Goal: Task Accomplishment & Management: Use online tool/utility

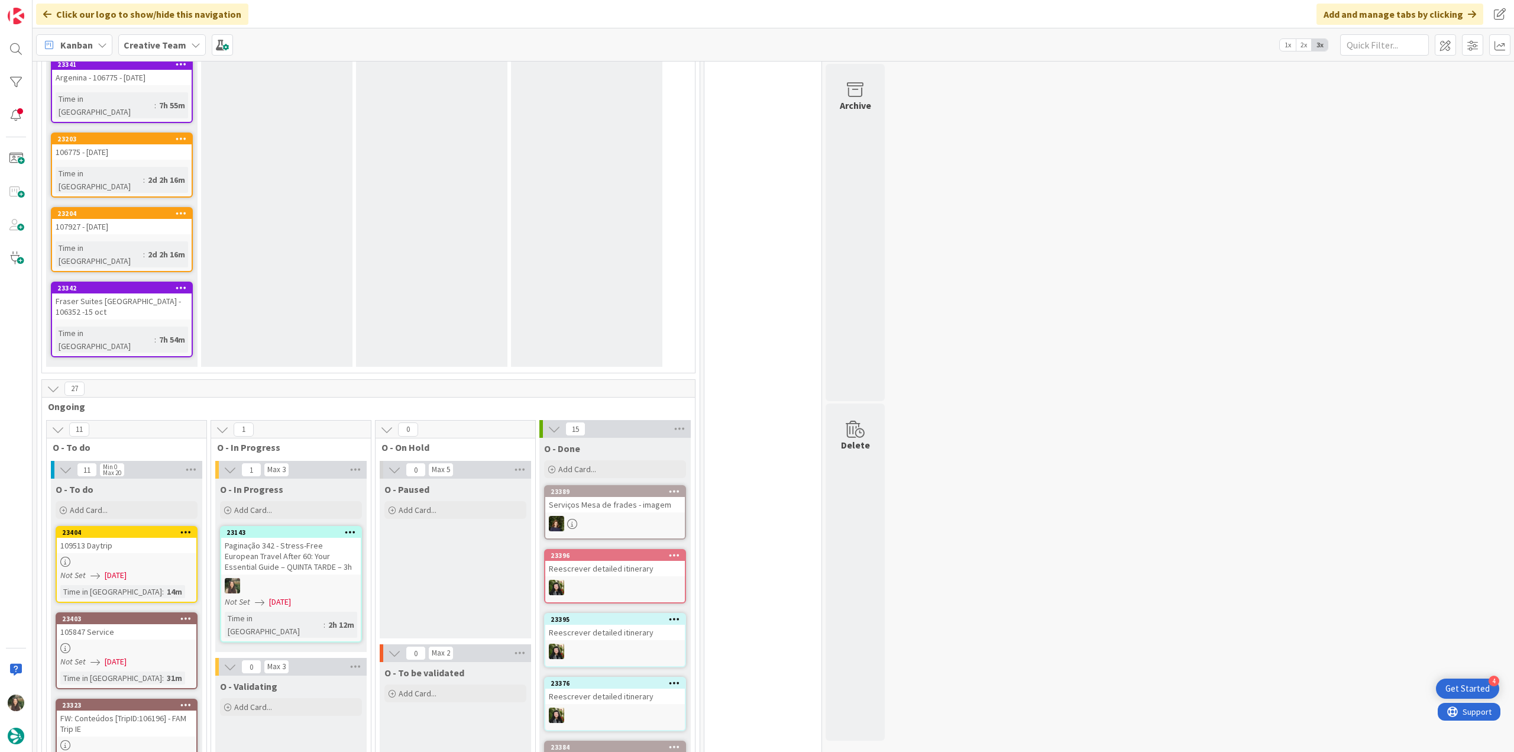
scroll to position [1008, 0]
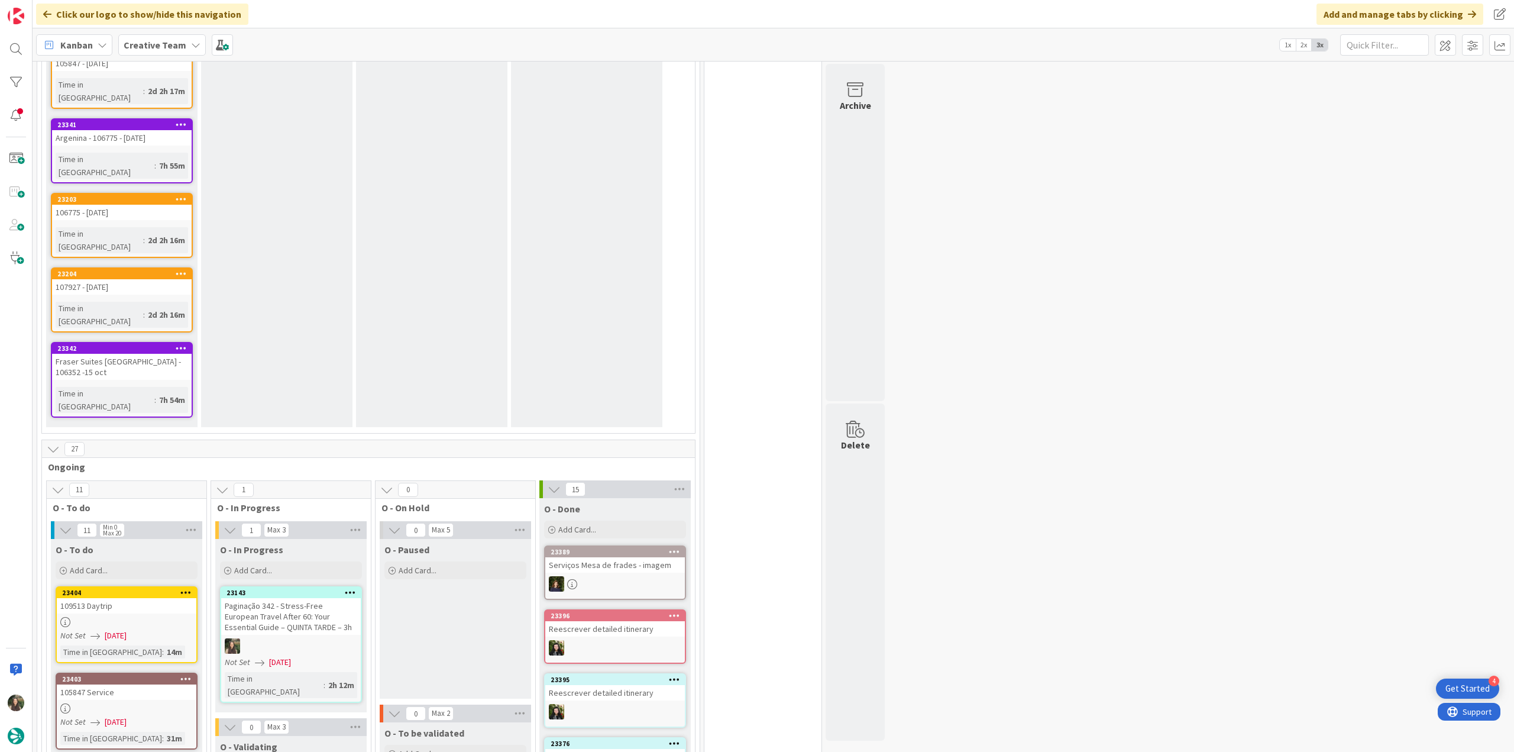
click at [312, 598] on div "Paginação 342 - Stress-Free European Travel After 60: Your Essential Guide – QU…" at bounding box center [291, 616] width 140 height 37
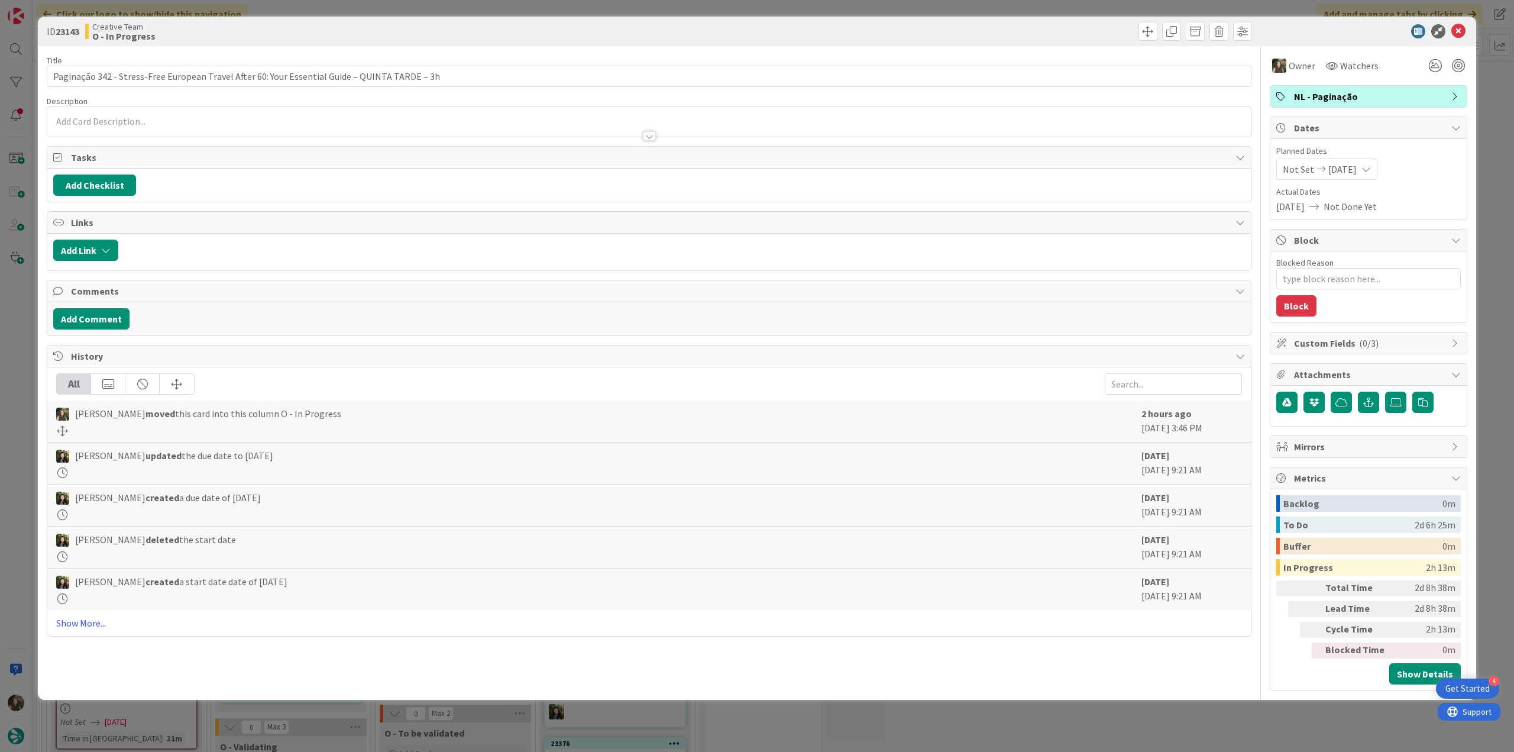
click at [1156, 723] on div "ID 23143 Creative Team O - In Progress Title 94 / 128 Paginação 342 - Stress-Fr…" at bounding box center [757, 376] width 1514 height 752
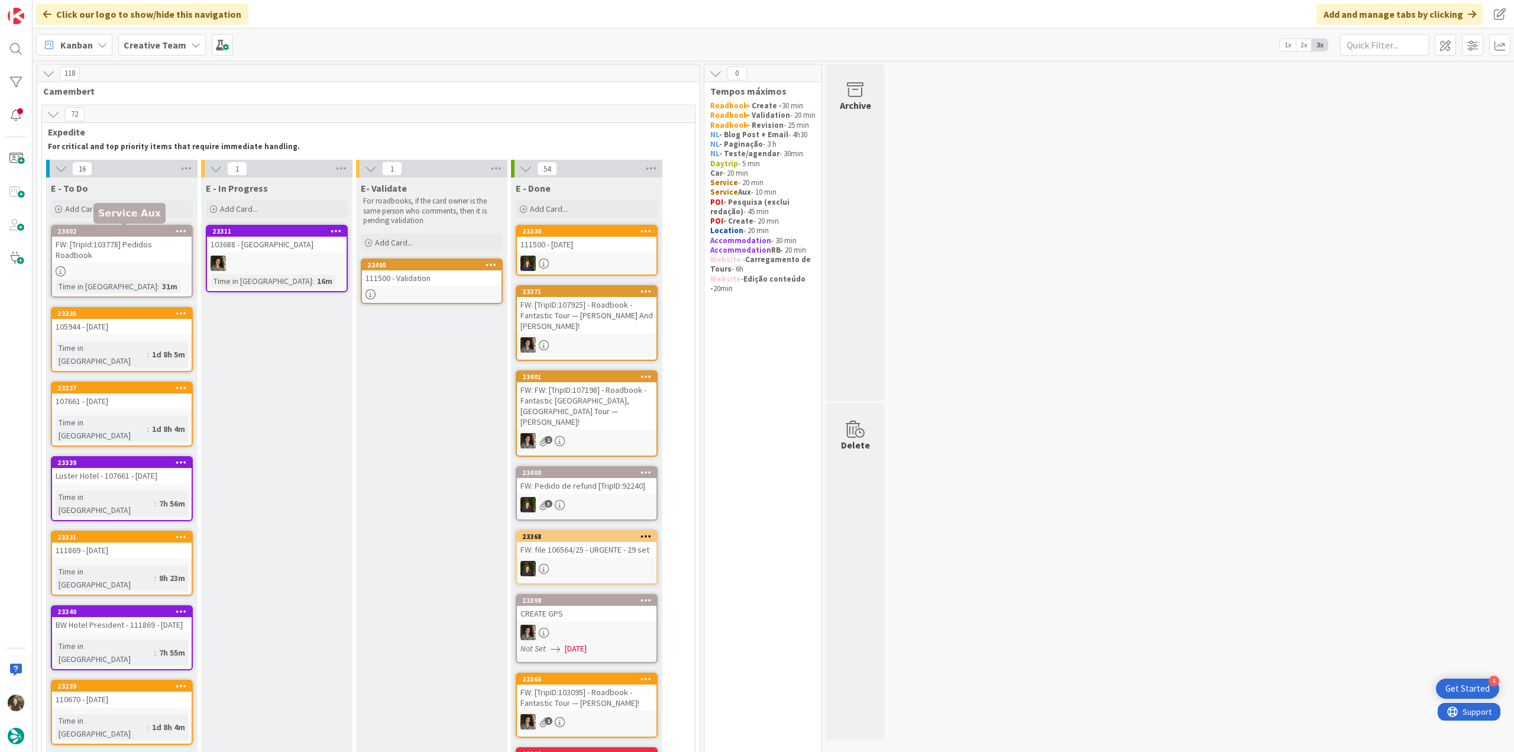
click at [137, 249] on div "FW: [TripId:103778] Pedidos Roadbook" at bounding box center [122, 250] width 140 height 26
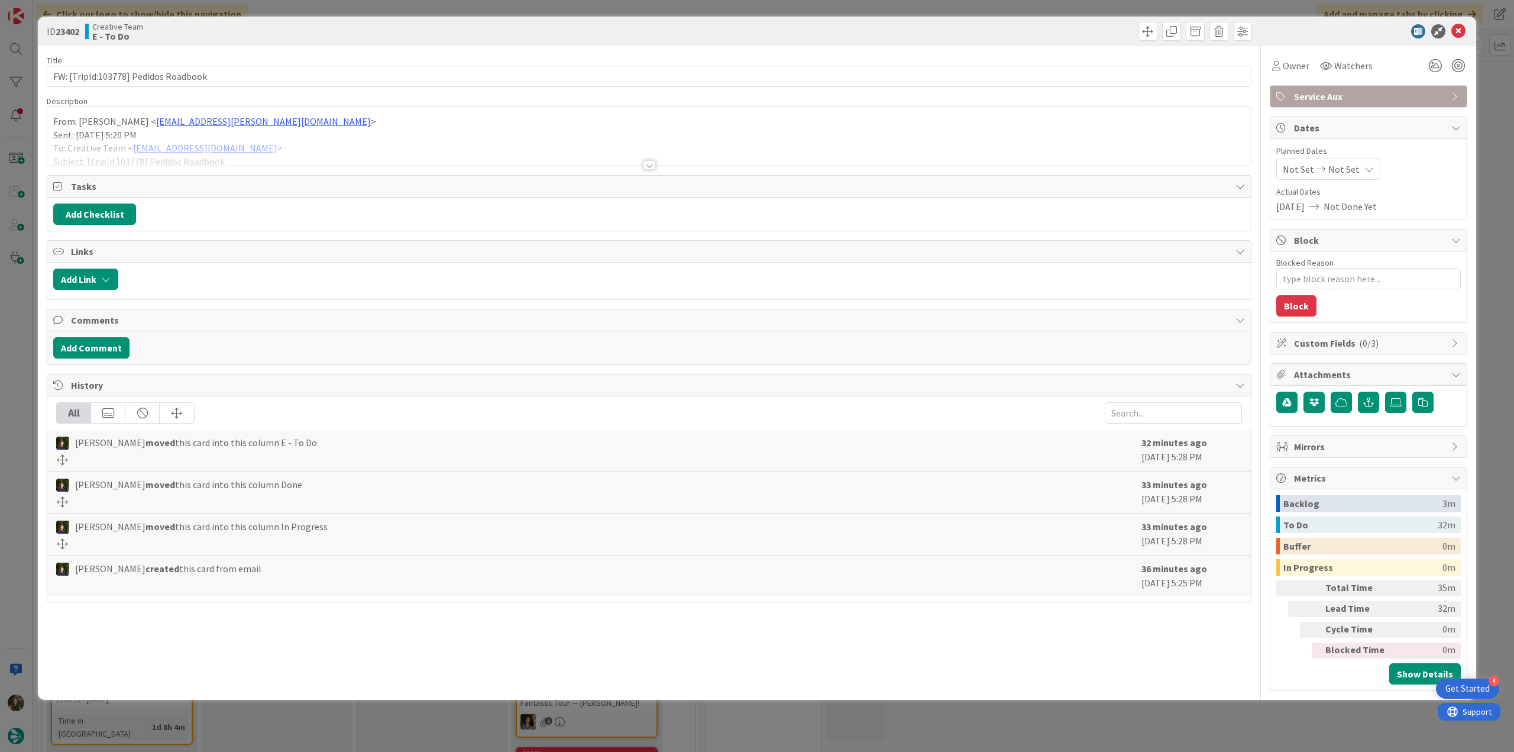
click at [356, 140] on div at bounding box center [648, 150] width 1203 height 30
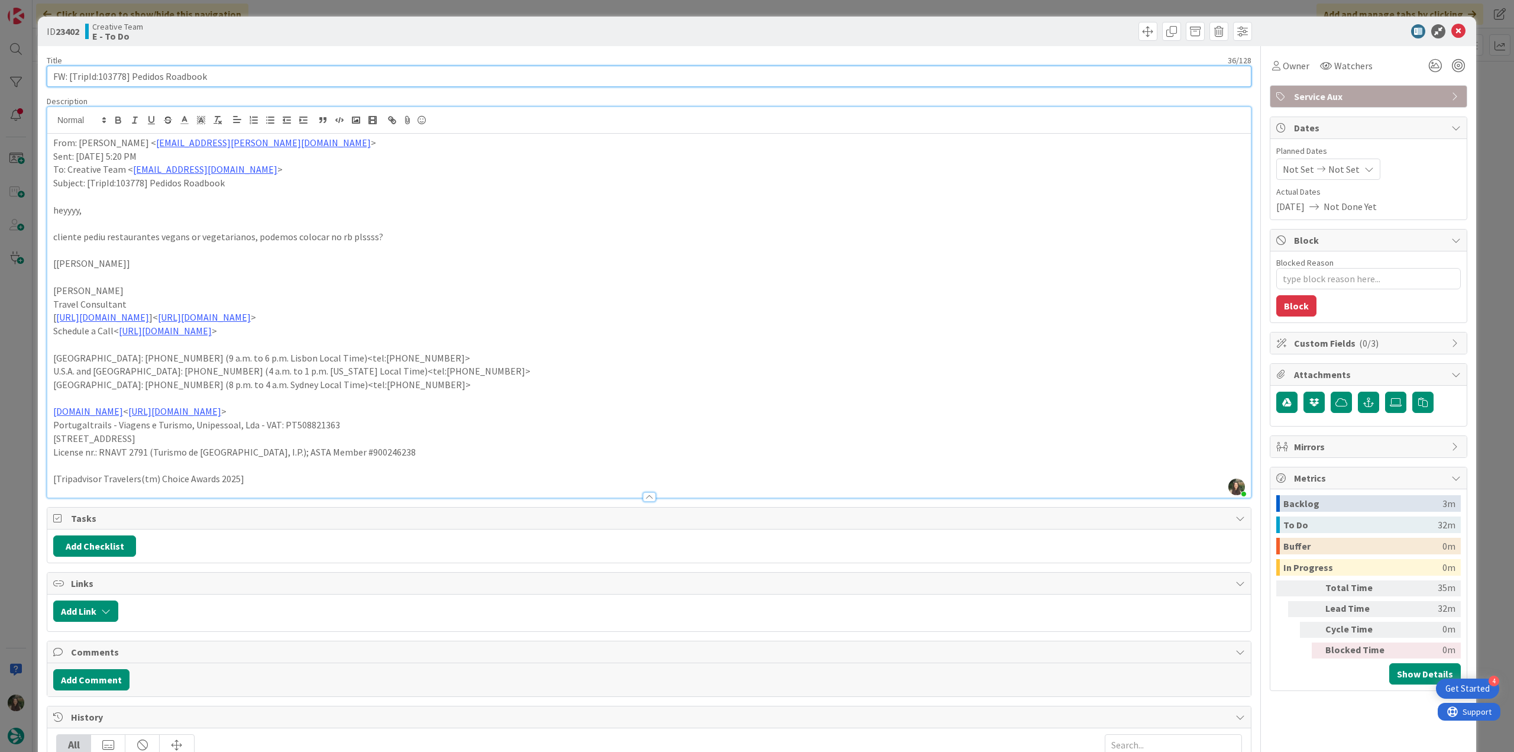
click at [112, 81] on input "FW: [TripId:103778] Pedidos Roadbook" at bounding box center [649, 76] width 1204 height 21
click at [27, 342] on div "ID 23402 Creative Team E - To Do Title 36 / 128 FW: [TripId:103778] Pedidos Roa…" at bounding box center [757, 376] width 1514 height 752
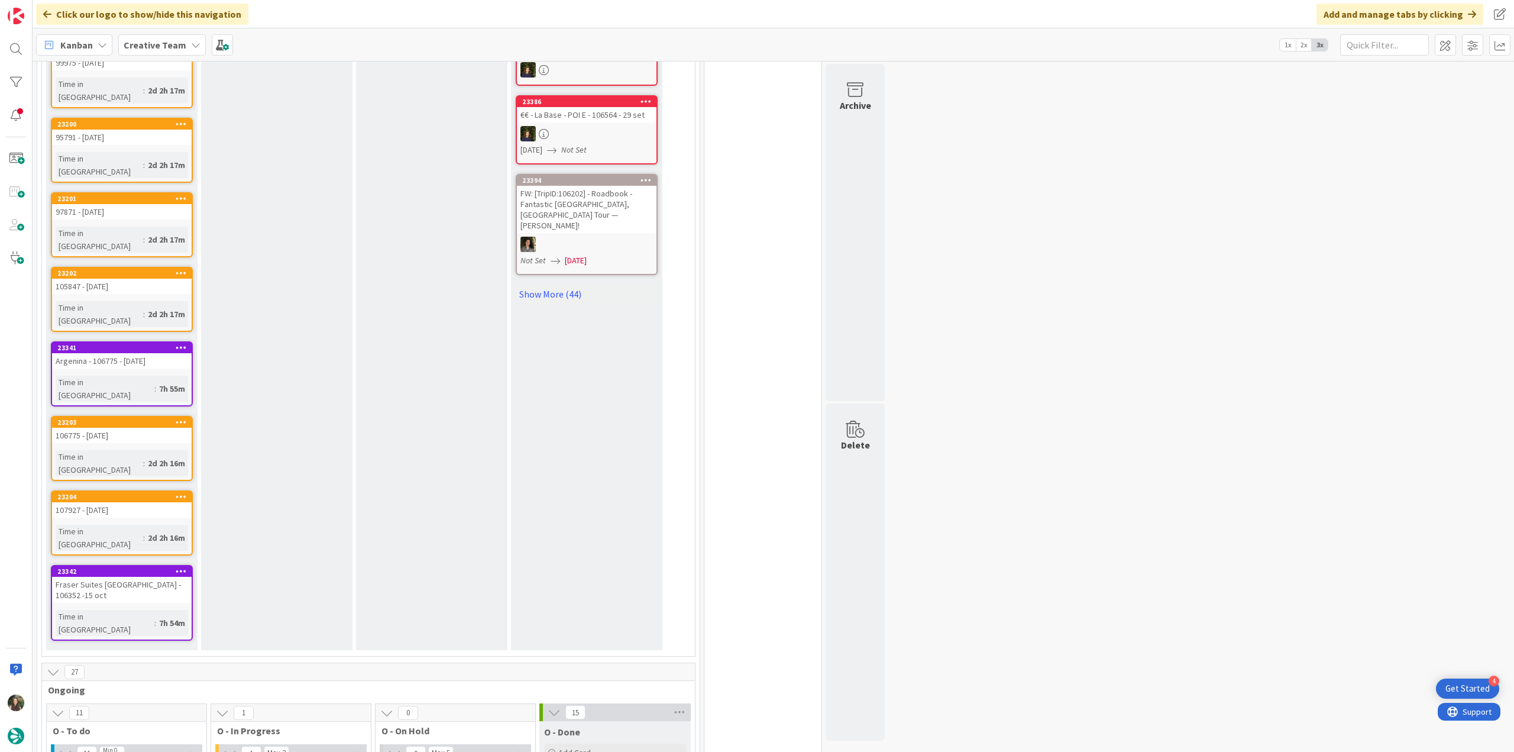
scroll to position [828, 0]
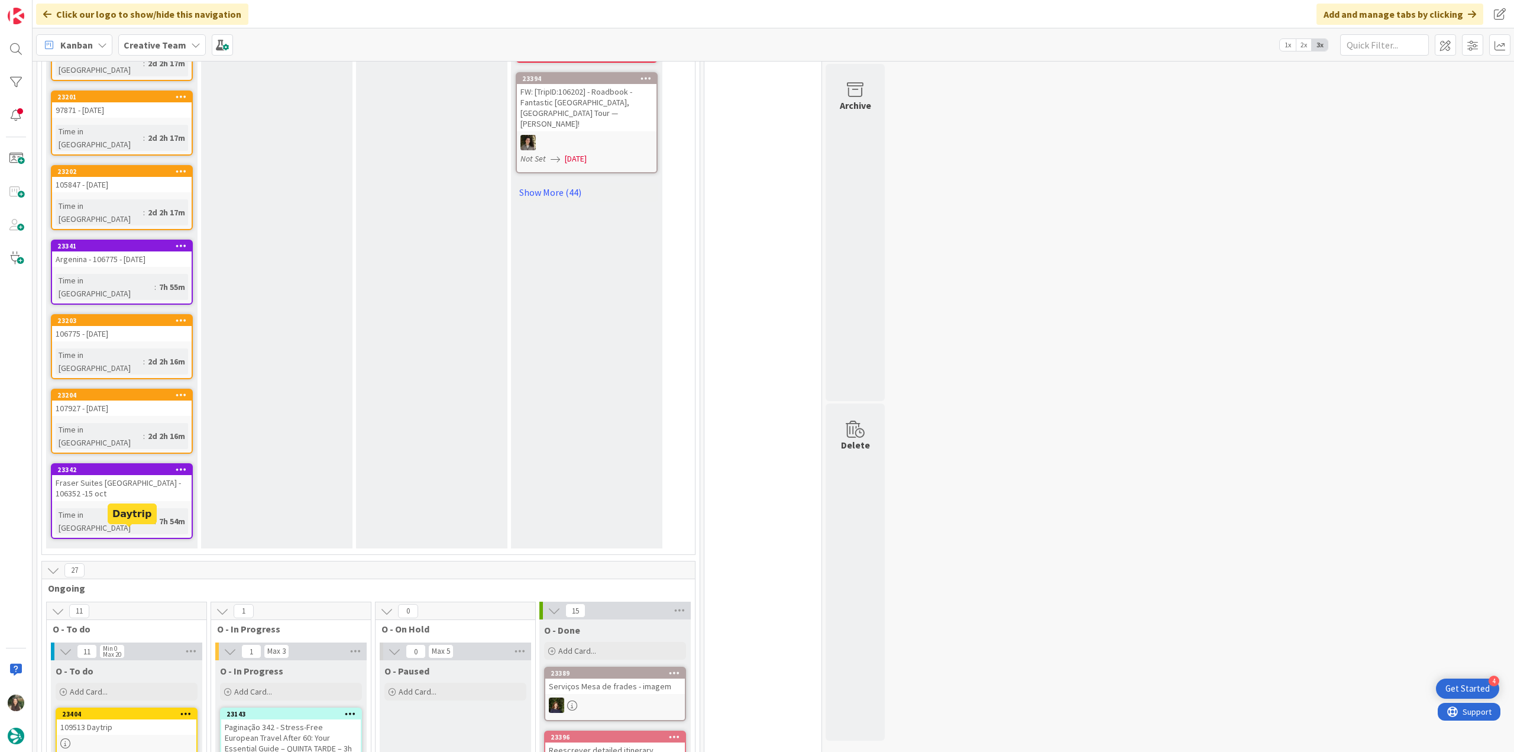
click at [151, 719] on div "109513 Daytrip" at bounding box center [127, 726] width 140 height 15
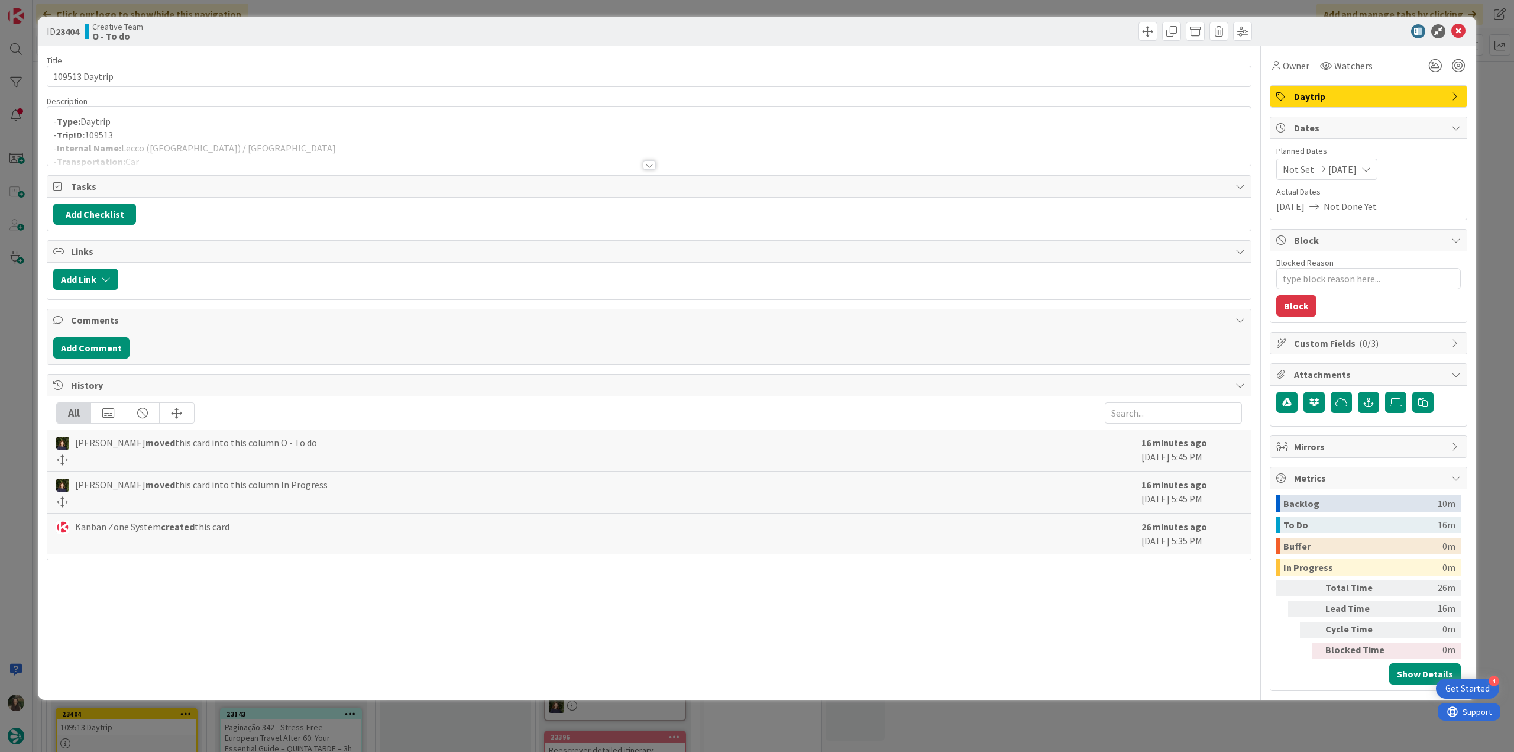
click at [348, 152] on div at bounding box center [648, 150] width 1203 height 30
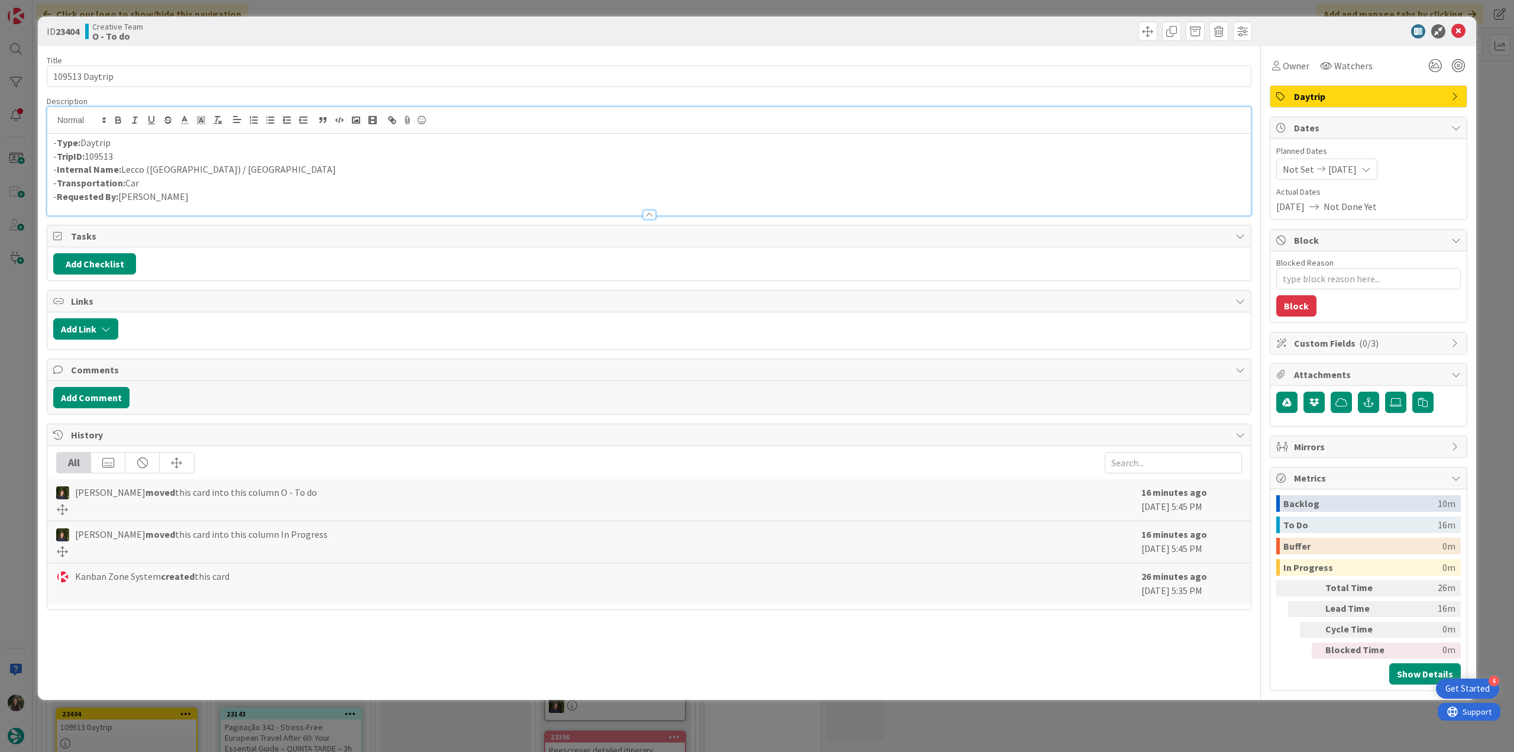
click at [19, 373] on div "ID 23404 Creative Team O - To do Title 14 / 128 109513 Daytrip Description - Ty…" at bounding box center [757, 376] width 1514 height 752
click at [19, 373] on div at bounding box center [16, 376] width 33 height 752
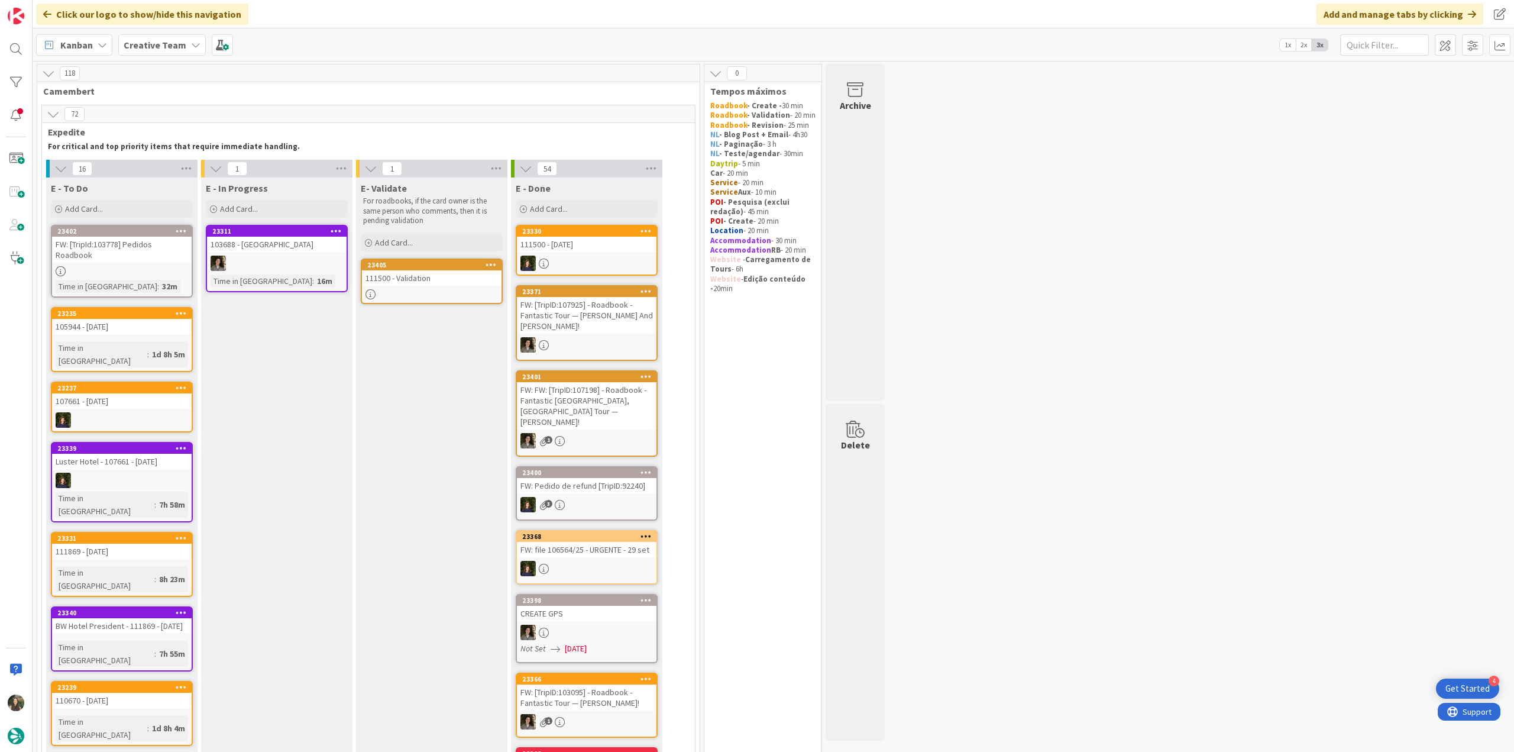
click at [386, 292] on div at bounding box center [432, 294] width 140 height 10
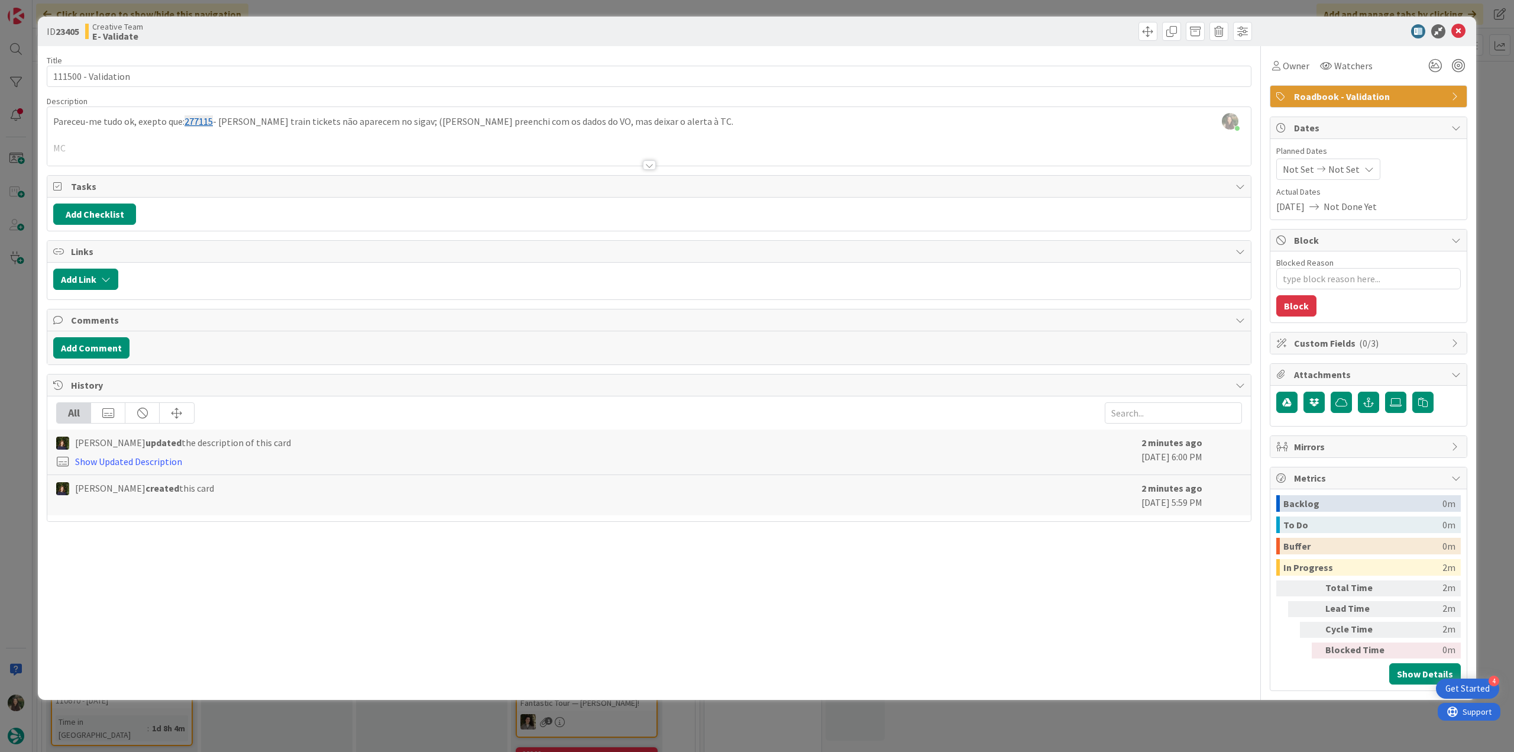
click at [17, 311] on div "ID 23405 Creative Team E- Validate Title 19 / 128 111500 - Validation Descripti…" at bounding box center [757, 376] width 1514 height 752
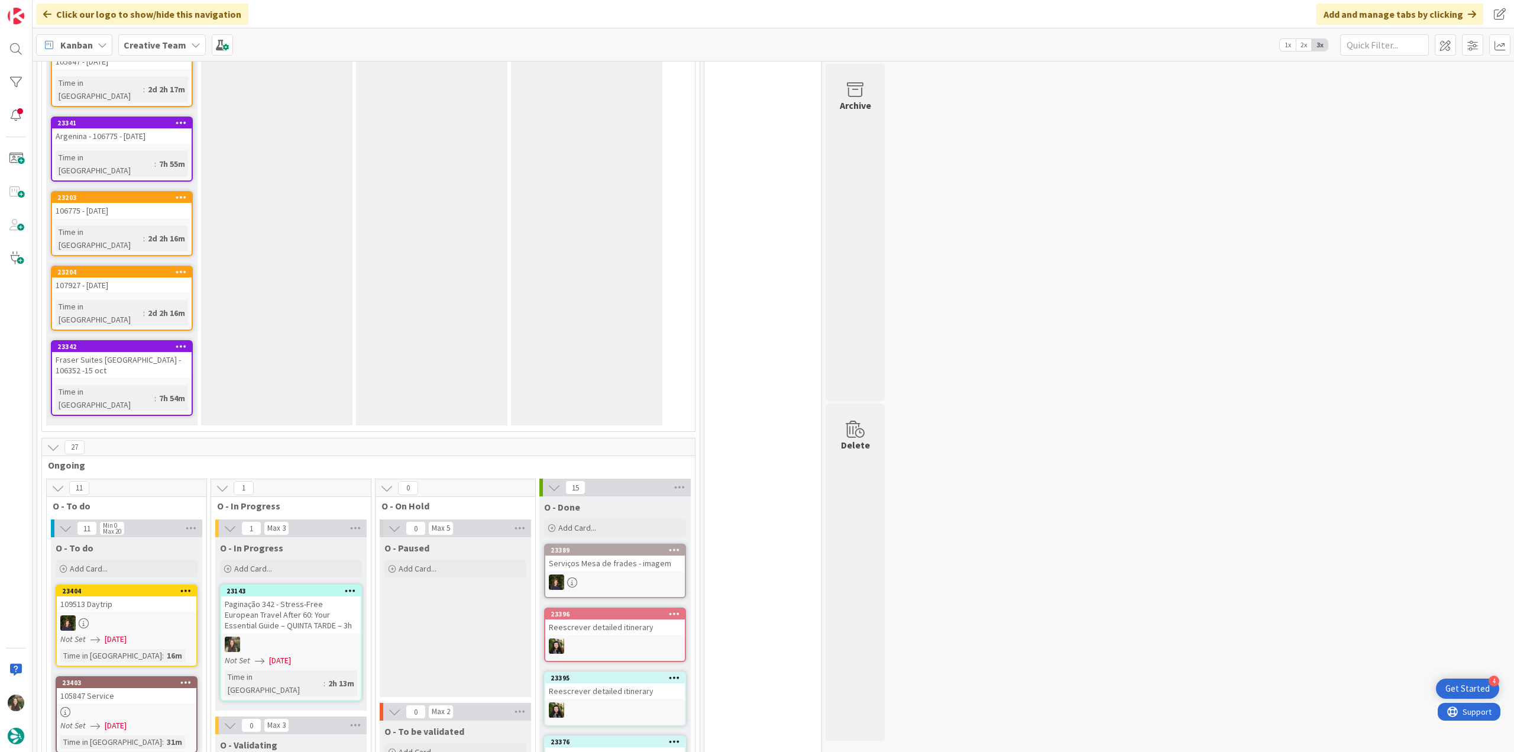
scroll to position [1064, 0]
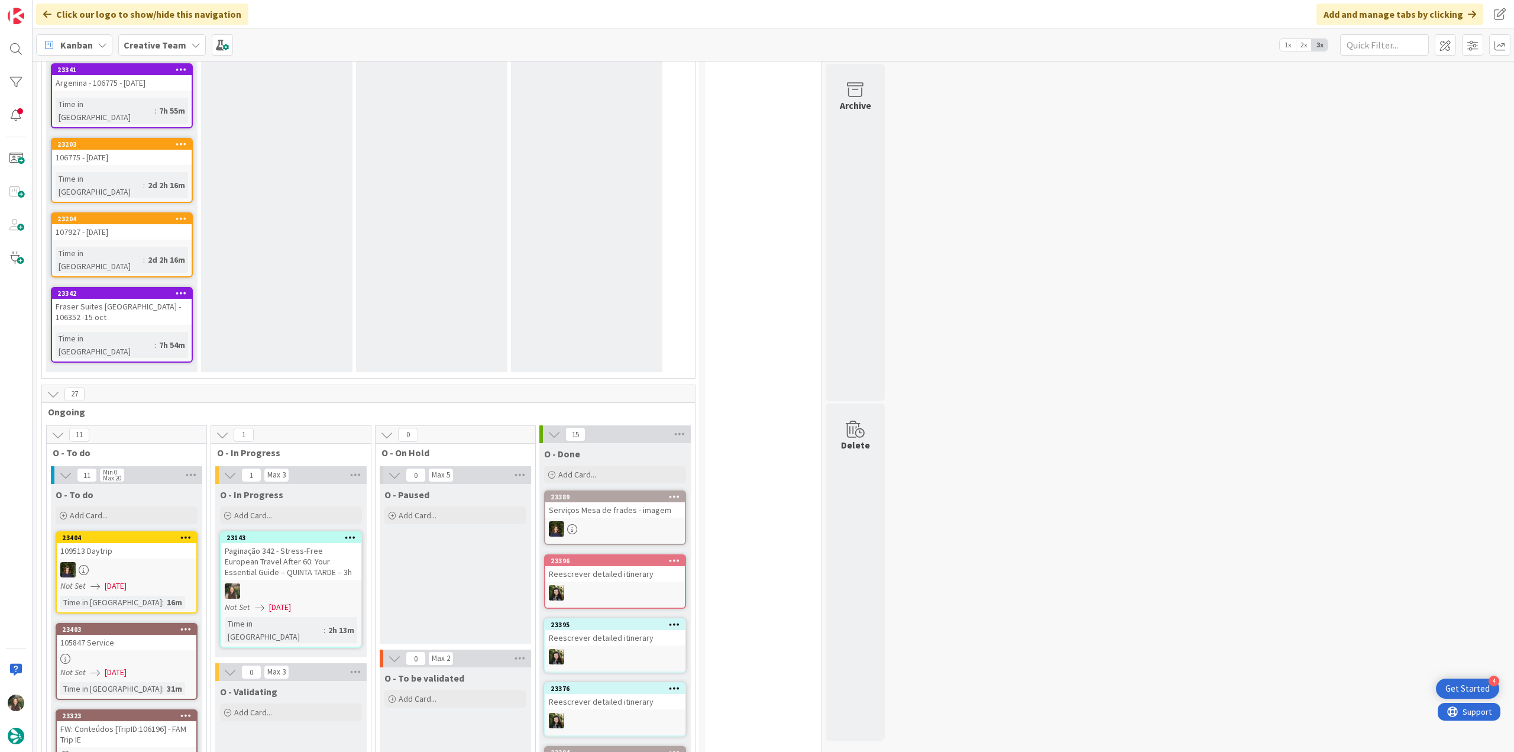
click at [347, 531] on link "23143 Paginação 342 - Stress-Free European Travel After 60: Your Essential Guid…" at bounding box center [291, 589] width 142 height 116
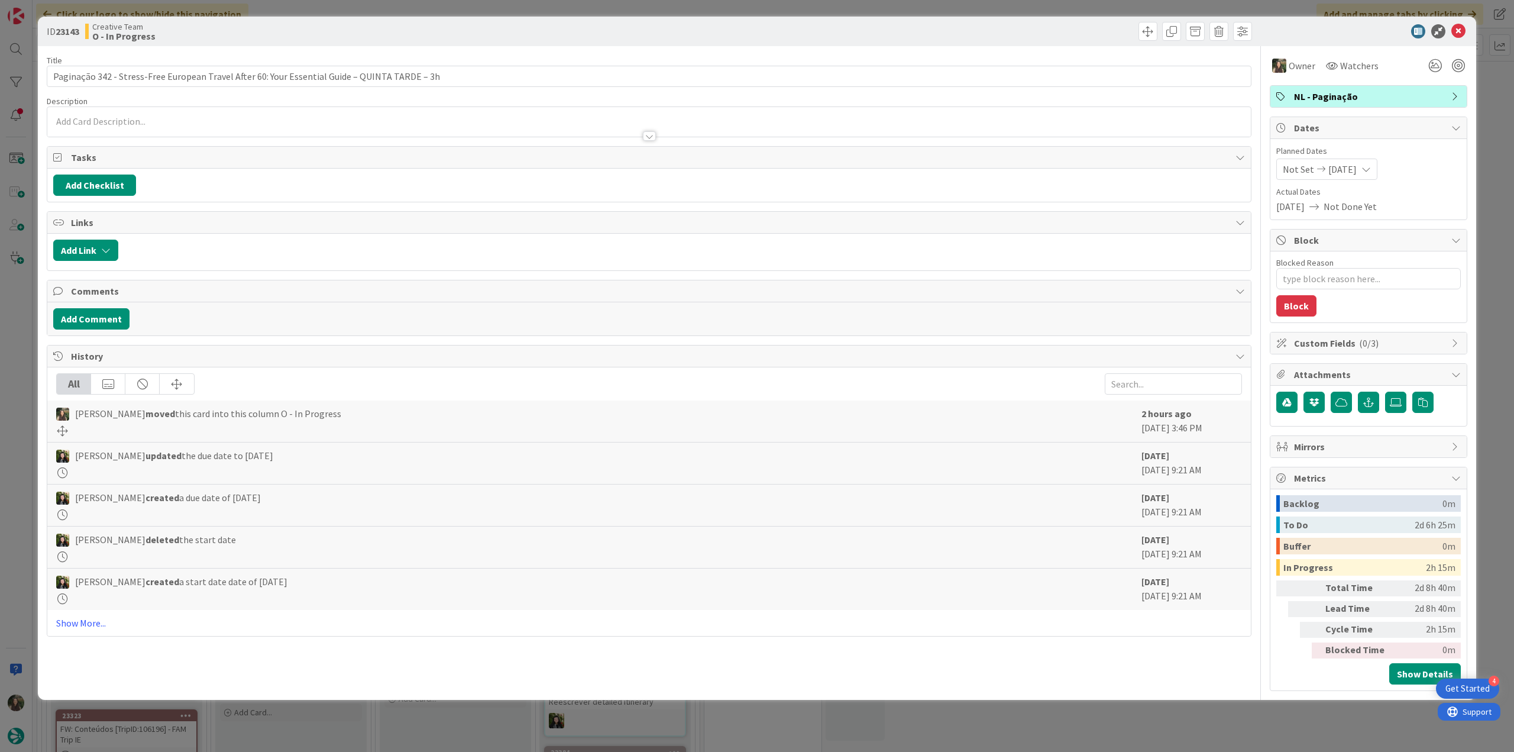
click at [1220, 723] on div "ID 23143 Creative Team O - In Progress Title 94 / 128 Paginação 342 - Stress-Fr…" at bounding box center [757, 376] width 1514 height 752
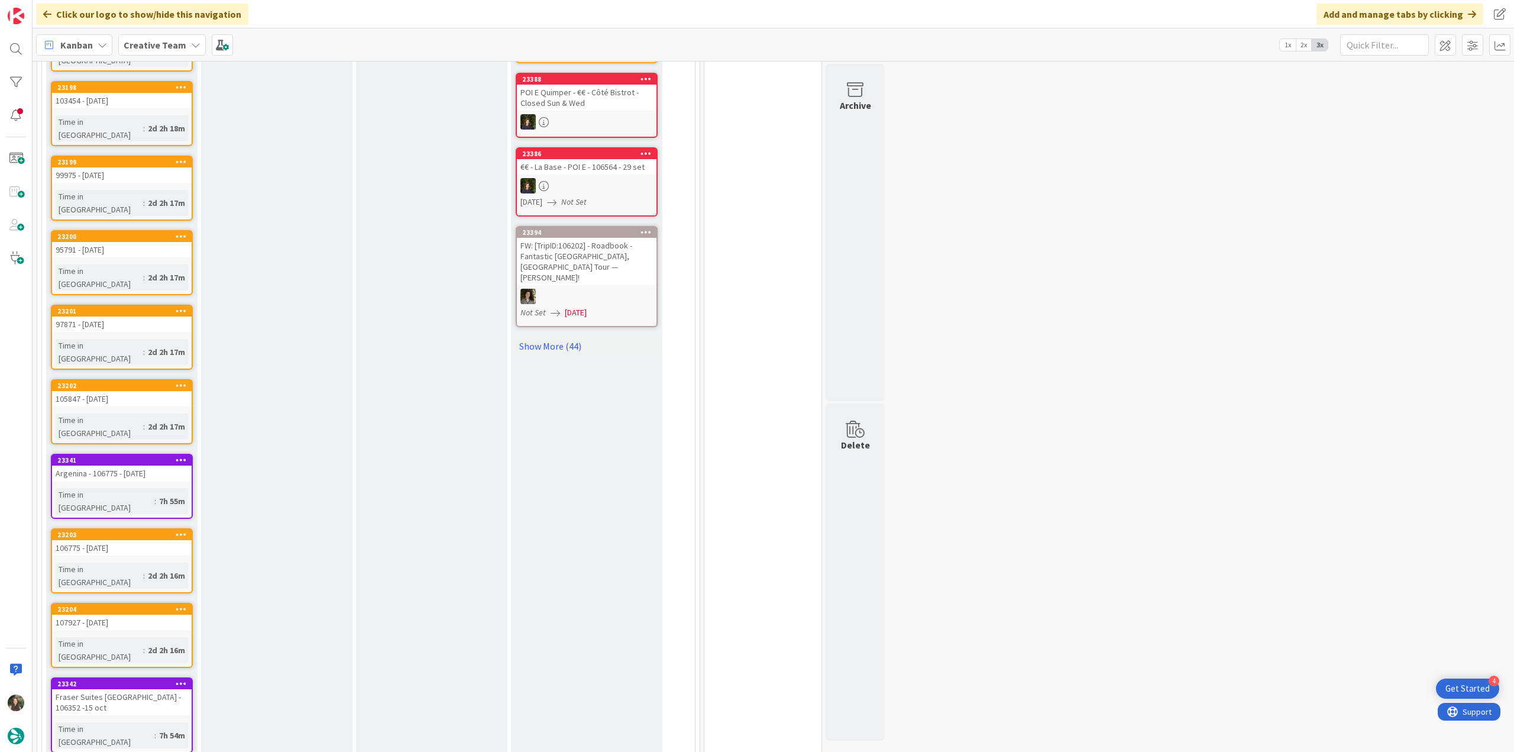
scroll to position [887, 0]
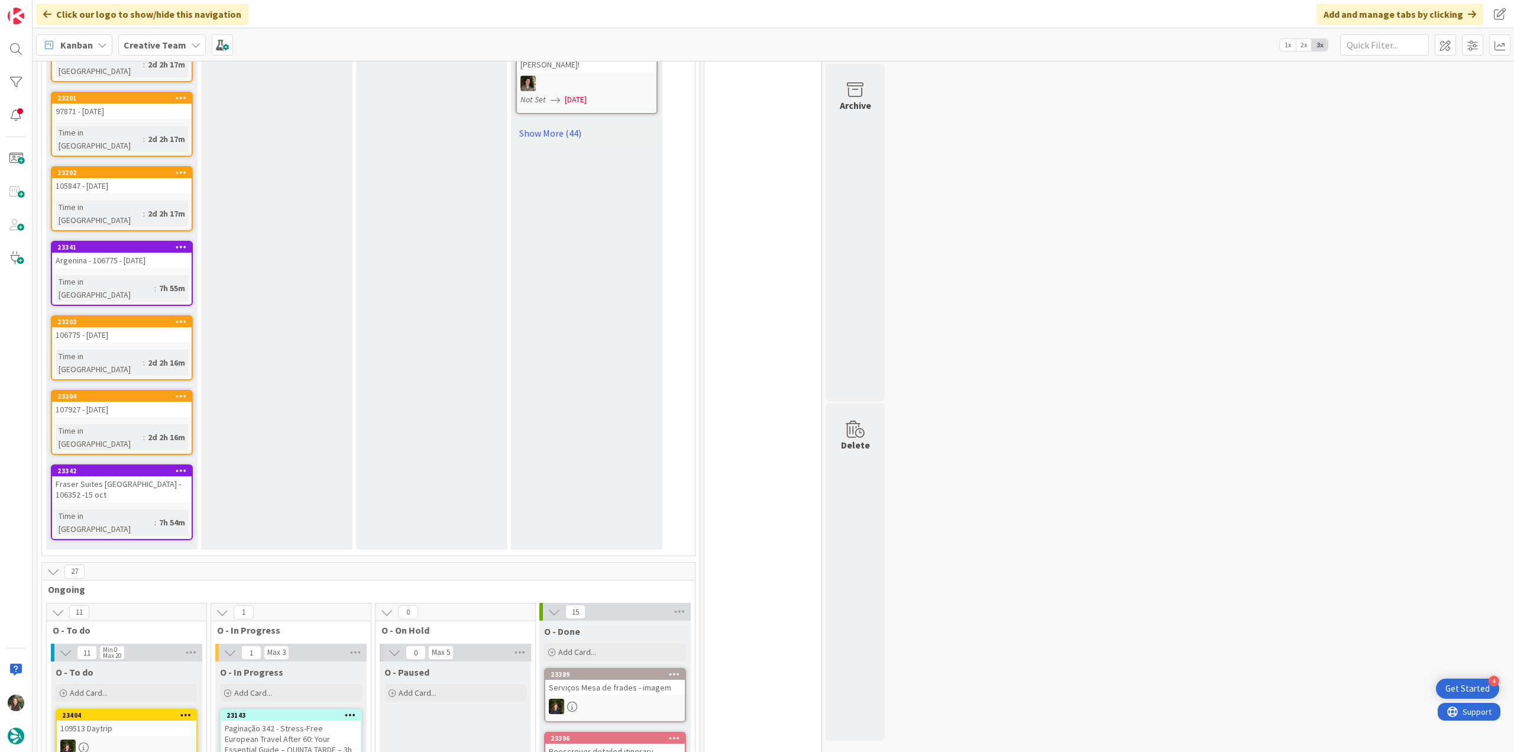
click at [320, 720] on div "Paginação 342 - Stress-Free European Travel After 60: Your Essential Guide – QU…" at bounding box center [291, 738] width 140 height 37
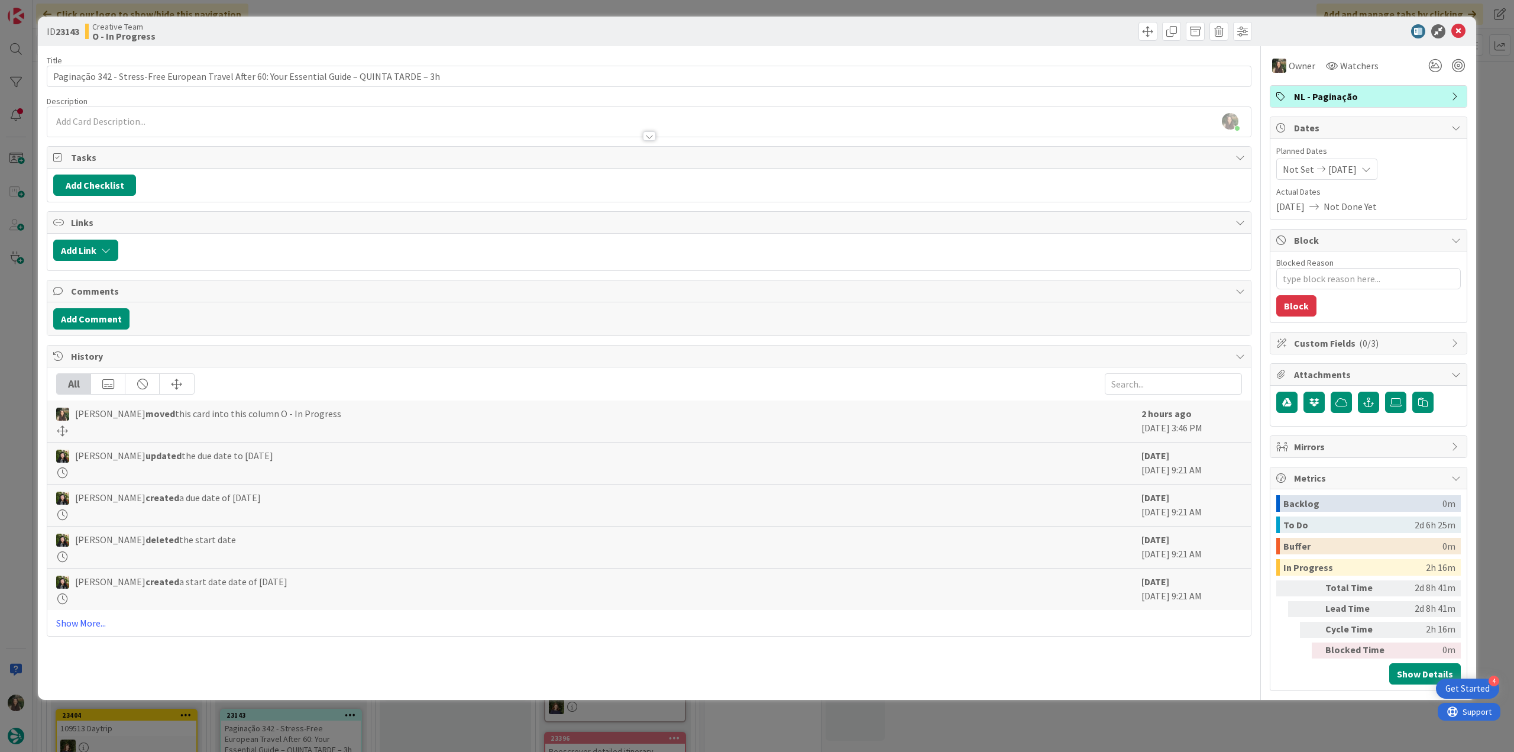
click at [1028, 731] on div "ID 23143 Creative Team O - In Progress Title 94 / 128 Paginação 342 - Stress-Fr…" at bounding box center [757, 376] width 1514 height 752
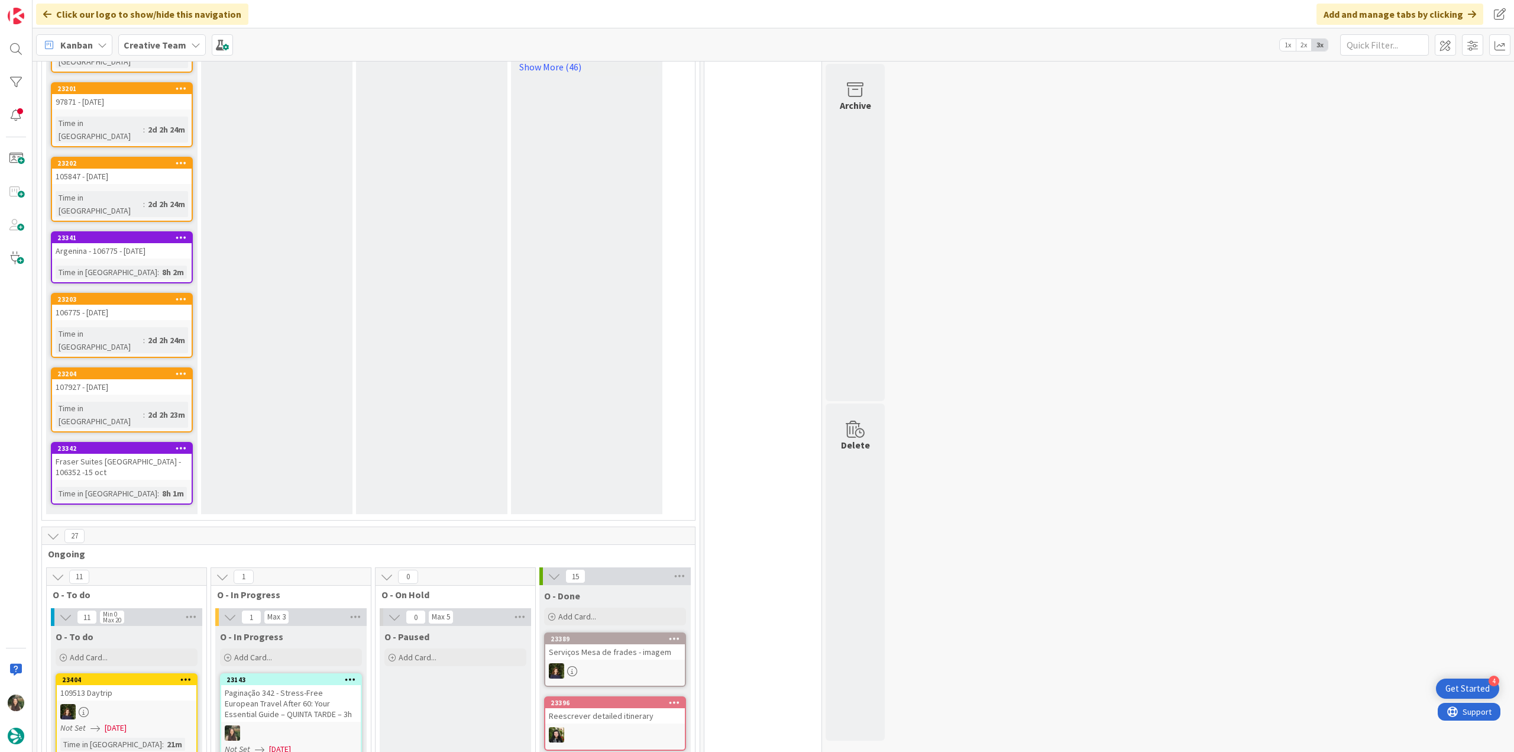
scroll to position [903, 0]
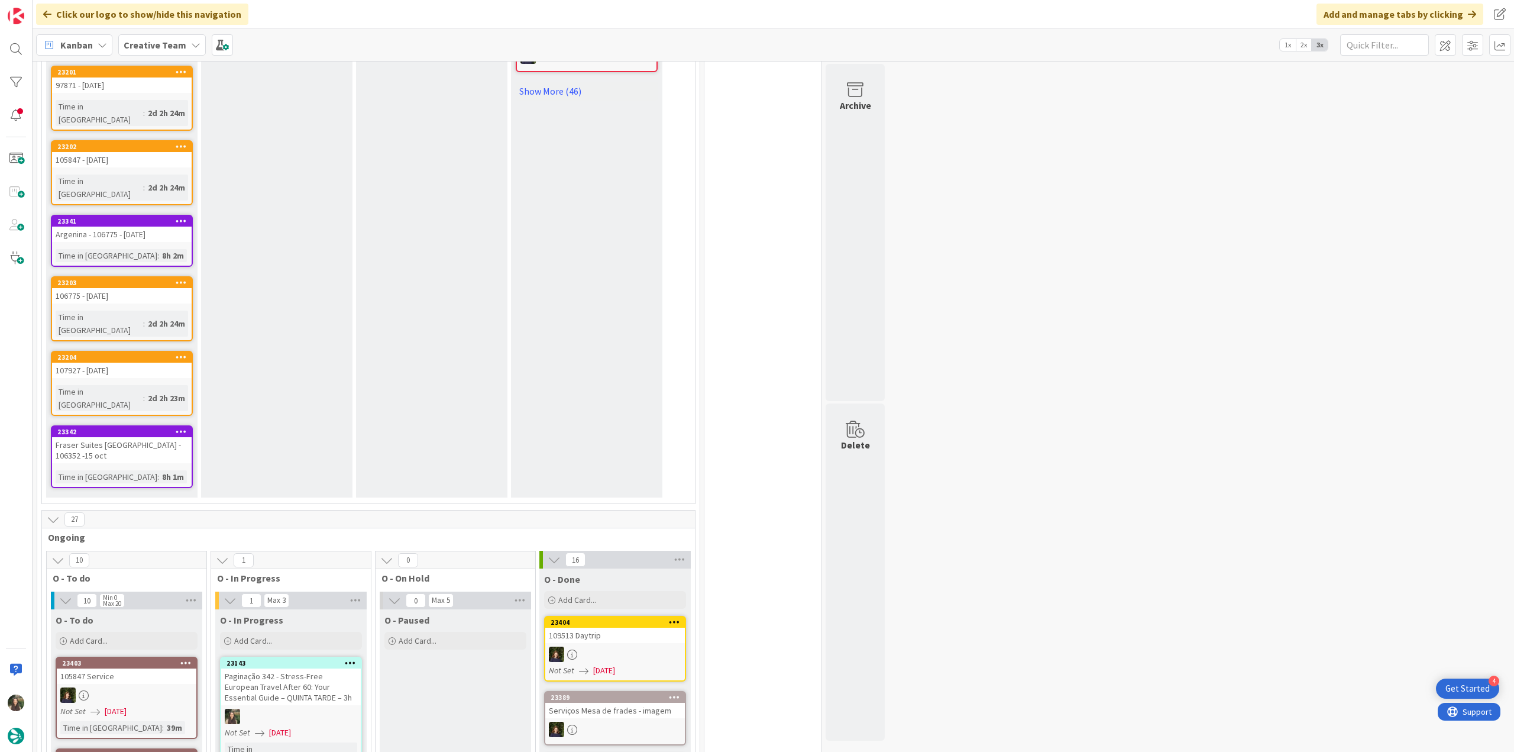
click at [330, 668] on div "Paginação 342 - Stress-Free European Travel After 60: Your Essential Guide – QU…" at bounding box center [291, 686] width 140 height 37
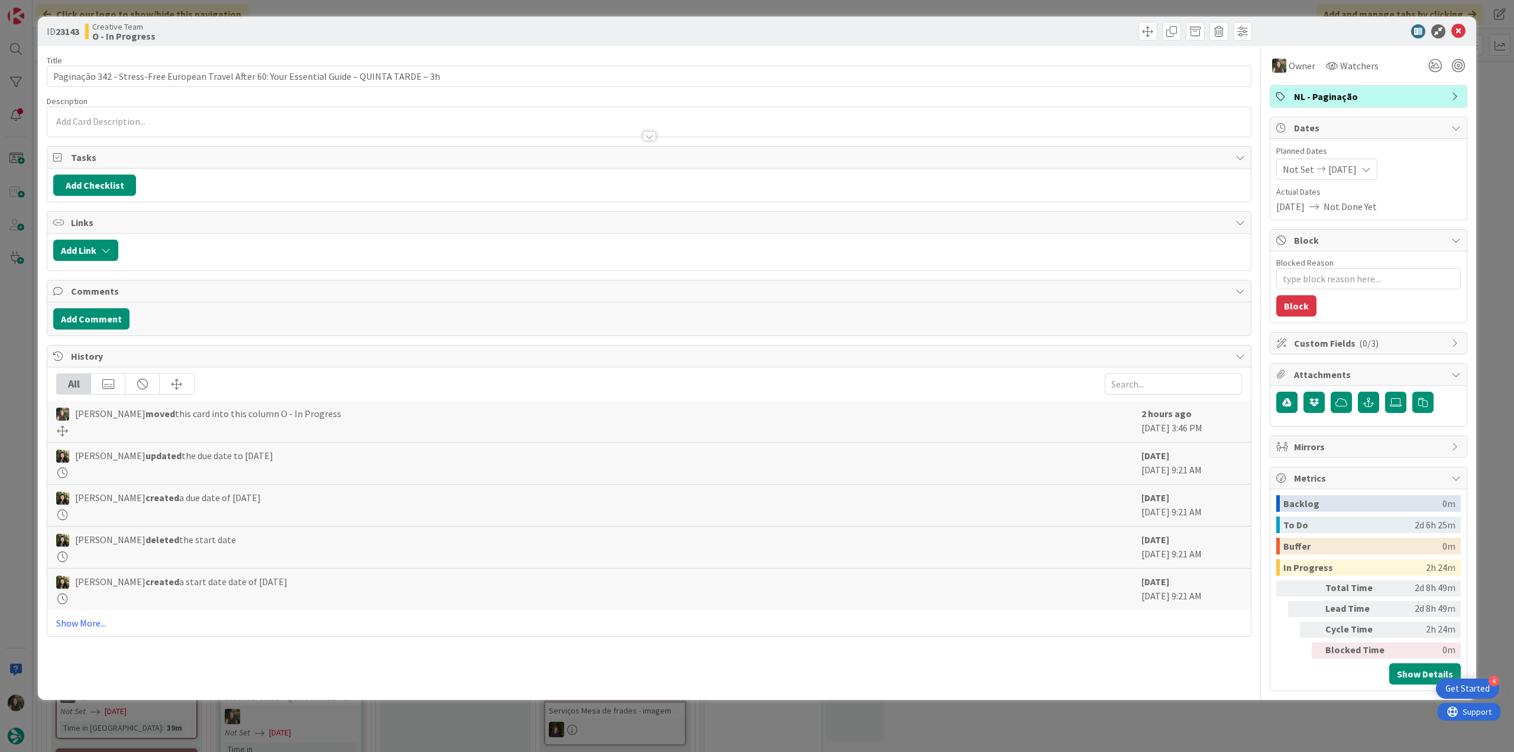
click at [1135, 709] on div "ID 23143 Creative Team O - In Progress Title 94 / 128 Paginação 342 - Stress-Fr…" at bounding box center [757, 376] width 1514 height 752
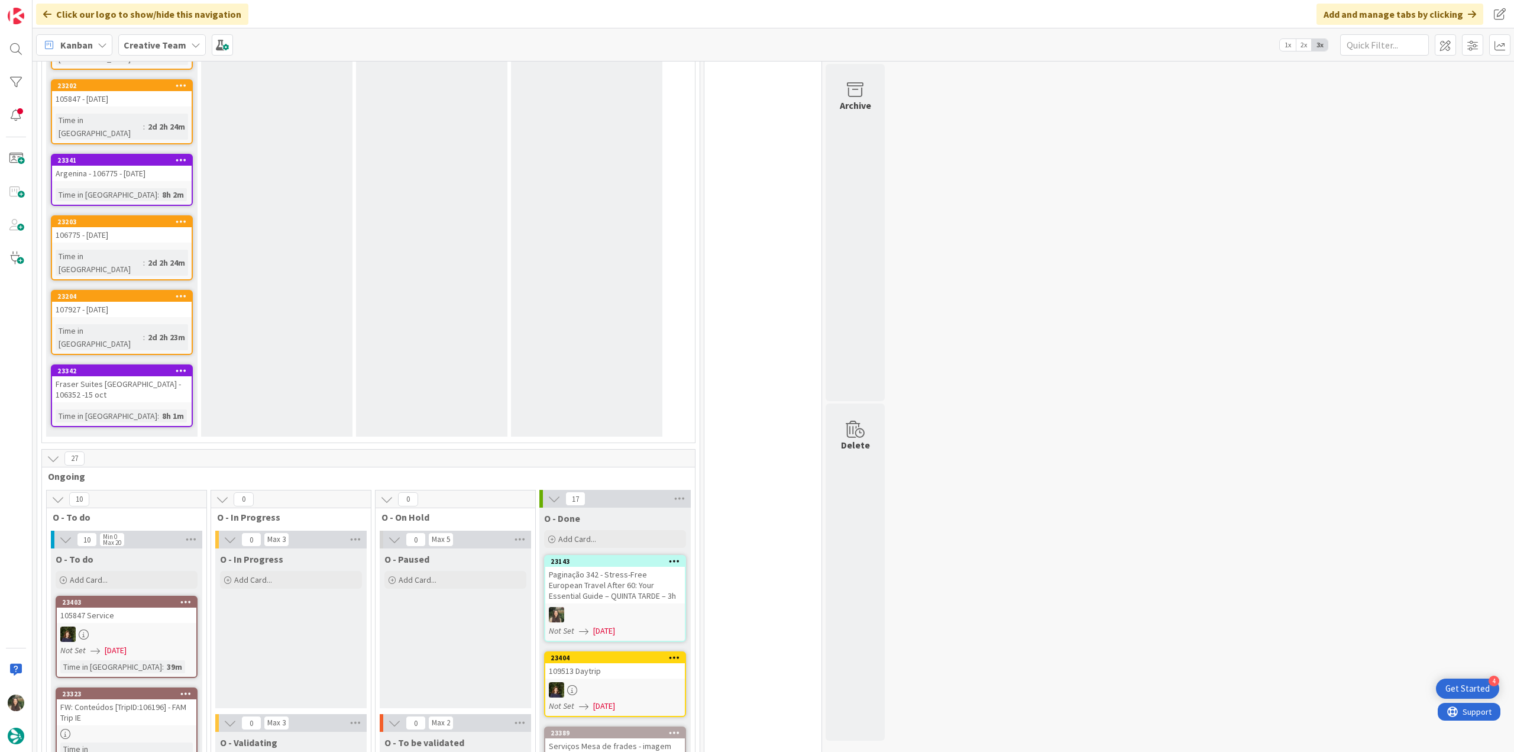
scroll to position [1022, 0]
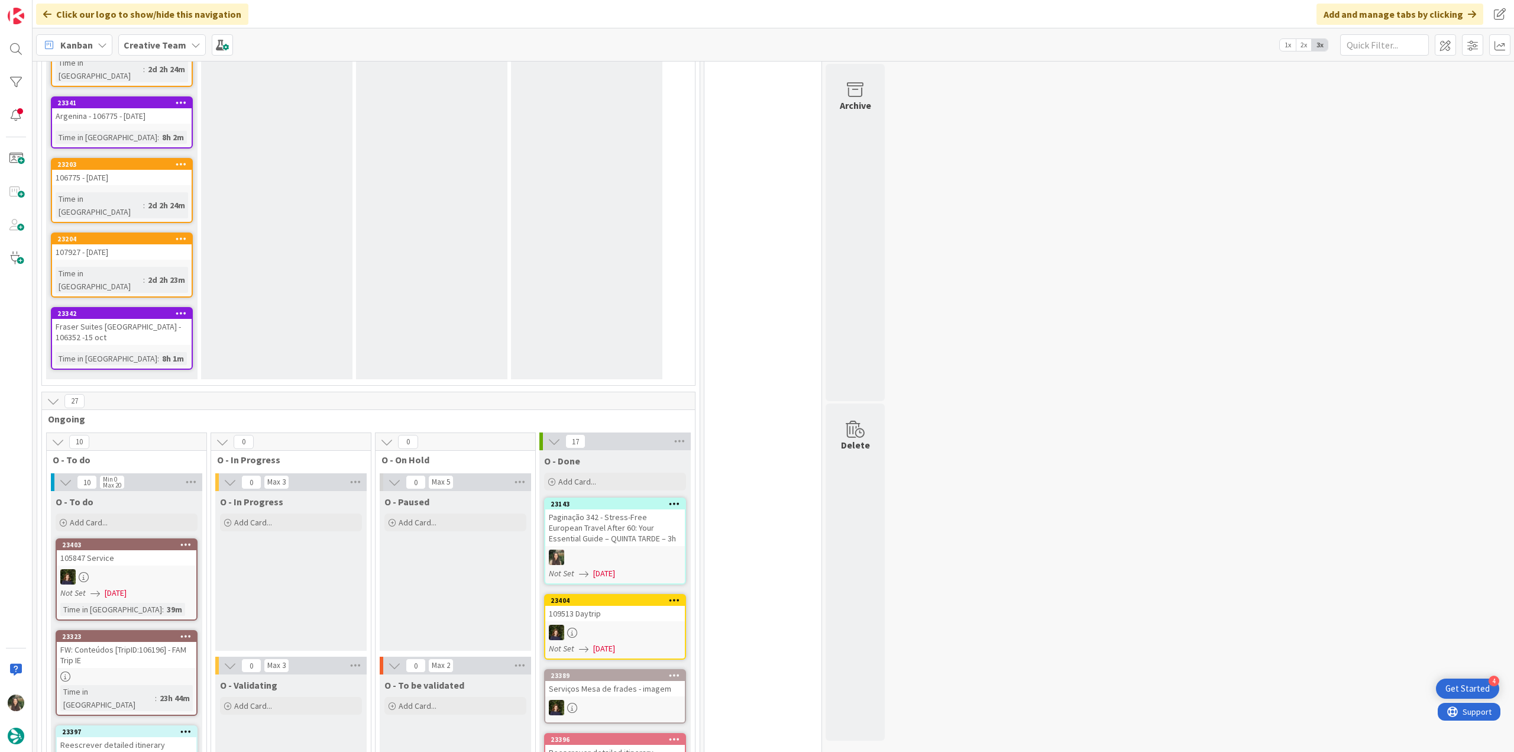
click at [163, 642] on div "FW: Conteúdos [TripID:106196] - FAM Trip IE" at bounding box center [127, 655] width 140 height 26
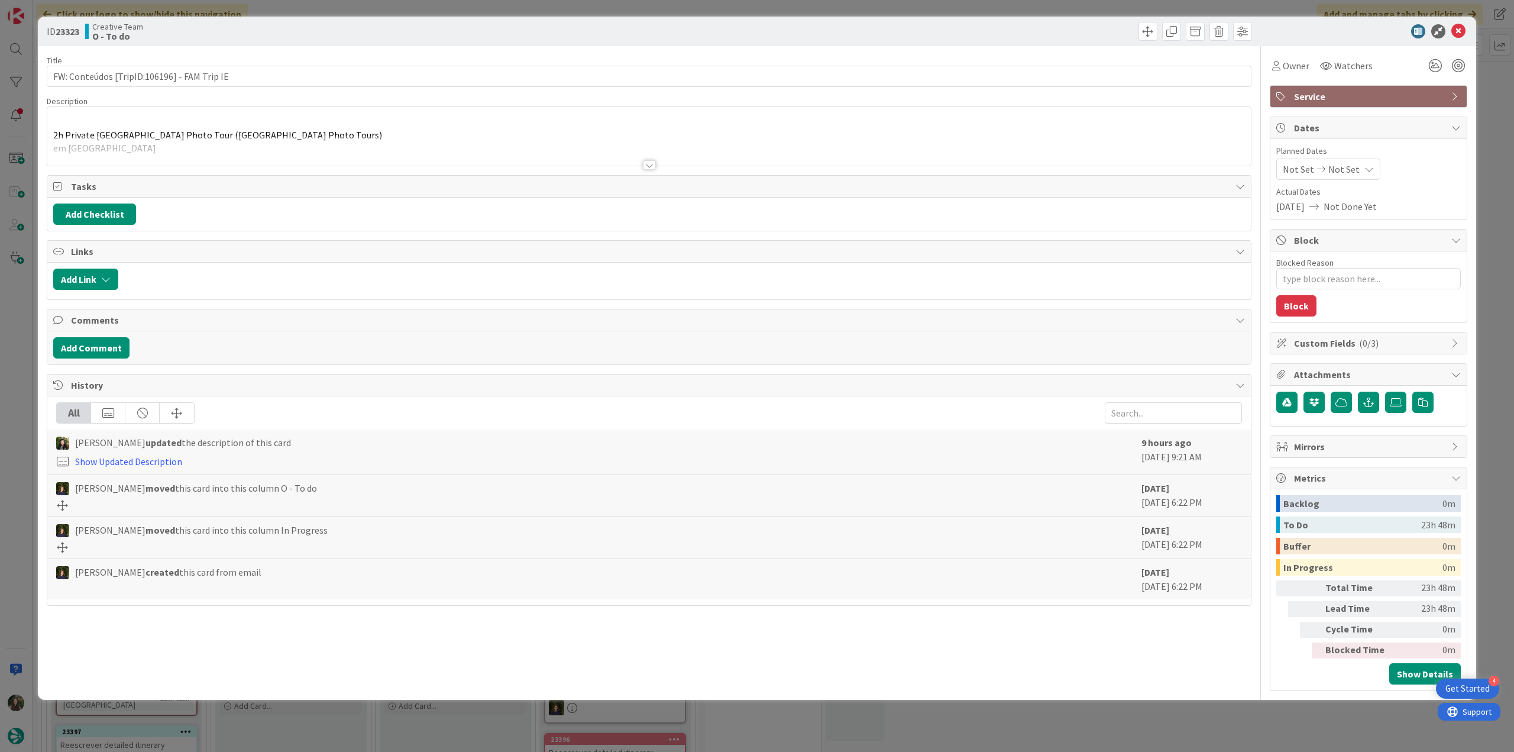
click at [404, 150] on div at bounding box center [648, 150] width 1203 height 30
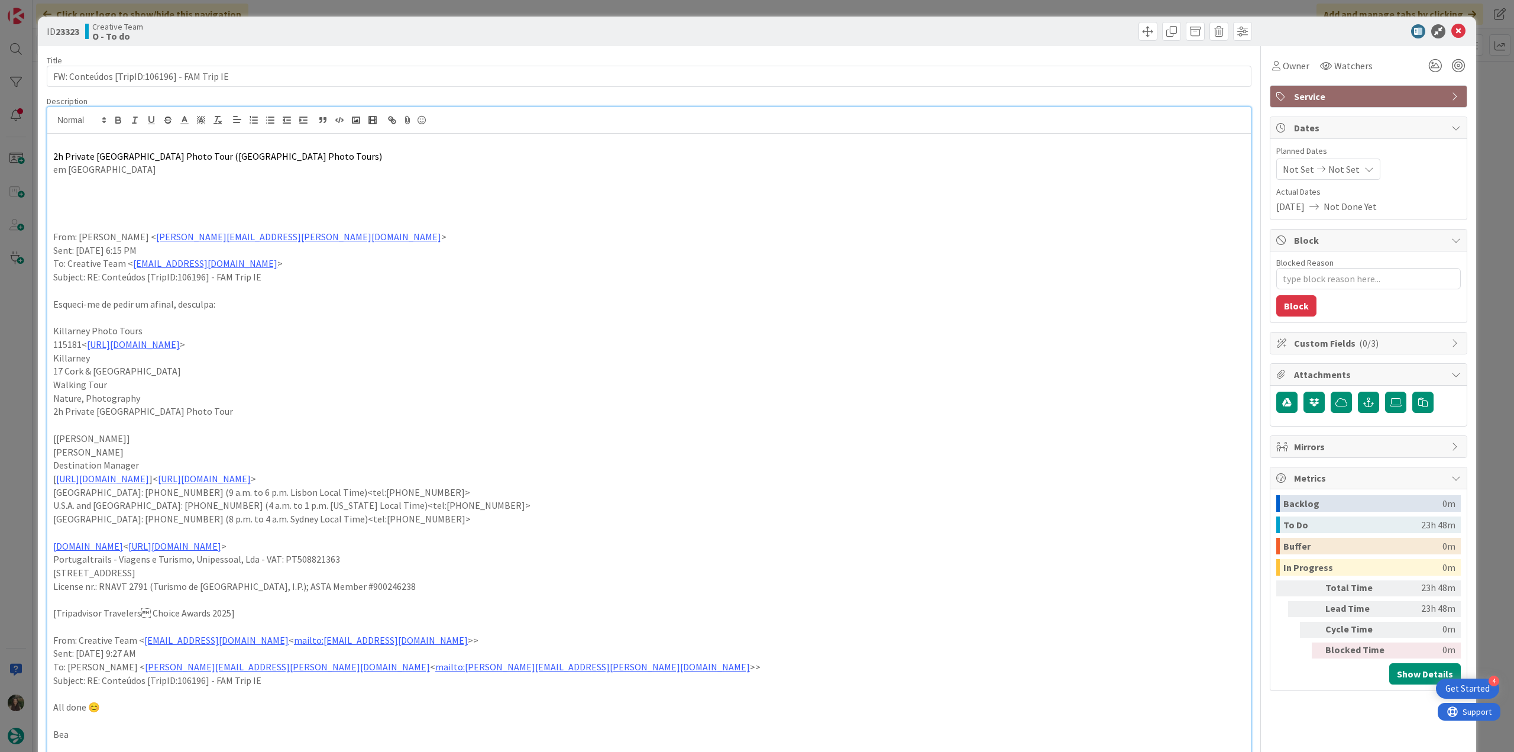
click at [13, 377] on div "ID 23323 Creative Team O - To do Title 43 / 128 FW: Conteúdos [TripID:106196] -…" at bounding box center [757, 376] width 1514 height 752
click at [22, 418] on div at bounding box center [16, 376] width 33 height 752
click at [22, 411] on div at bounding box center [16, 376] width 33 height 752
click at [19, 405] on div at bounding box center [16, 376] width 33 height 752
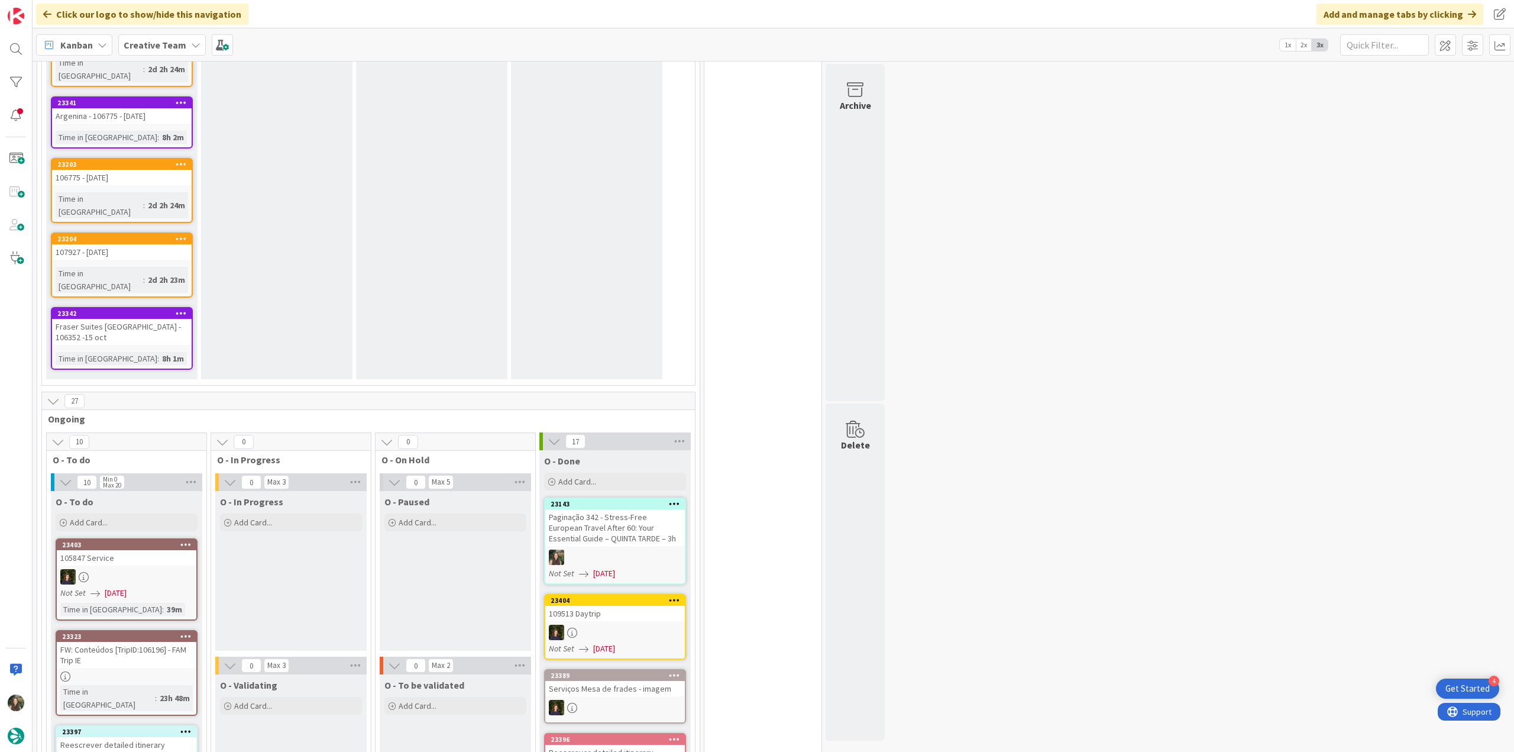
click at [17, 405] on div at bounding box center [16, 376] width 33 height 752
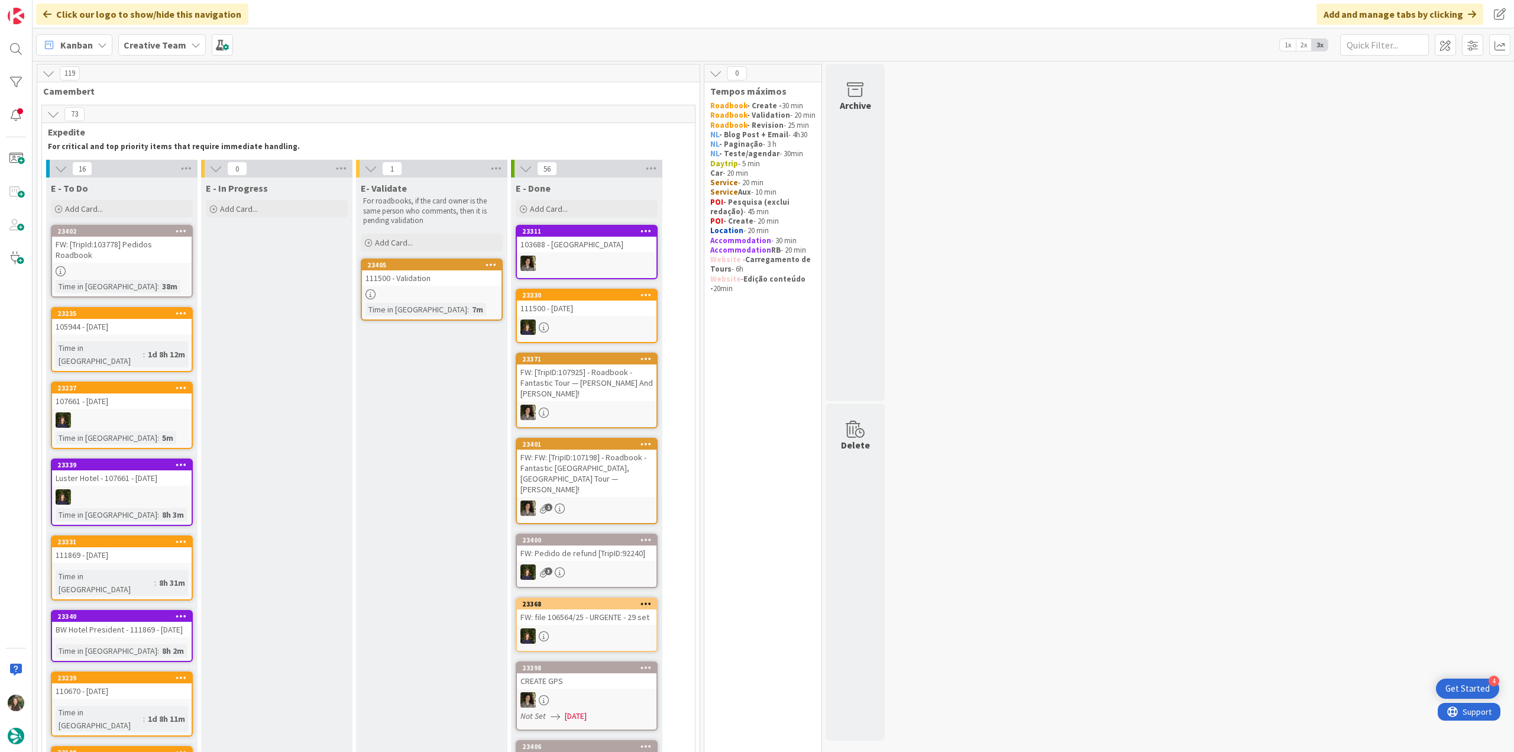
click at [456, 286] on link "23405 111500 - Validation Time in Column : 7m" at bounding box center [432, 289] width 142 height 62
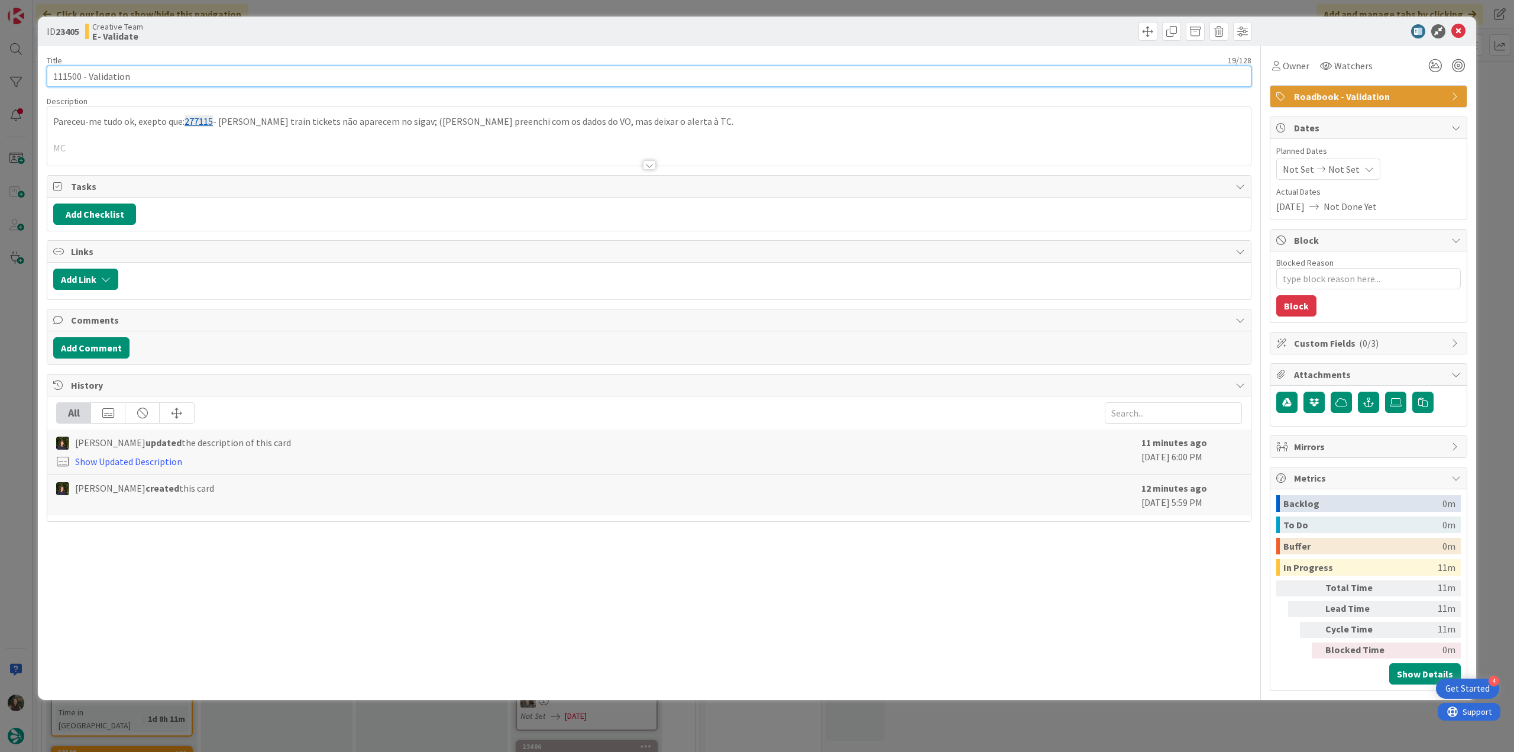
click at [67, 76] on input "111500 - Validation" at bounding box center [649, 76] width 1204 height 21
click at [18, 353] on div "ID 23405 Creative Team E- Validate Title 19 / 128 111500 - Validation Descripti…" at bounding box center [757, 376] width 1514 height 752
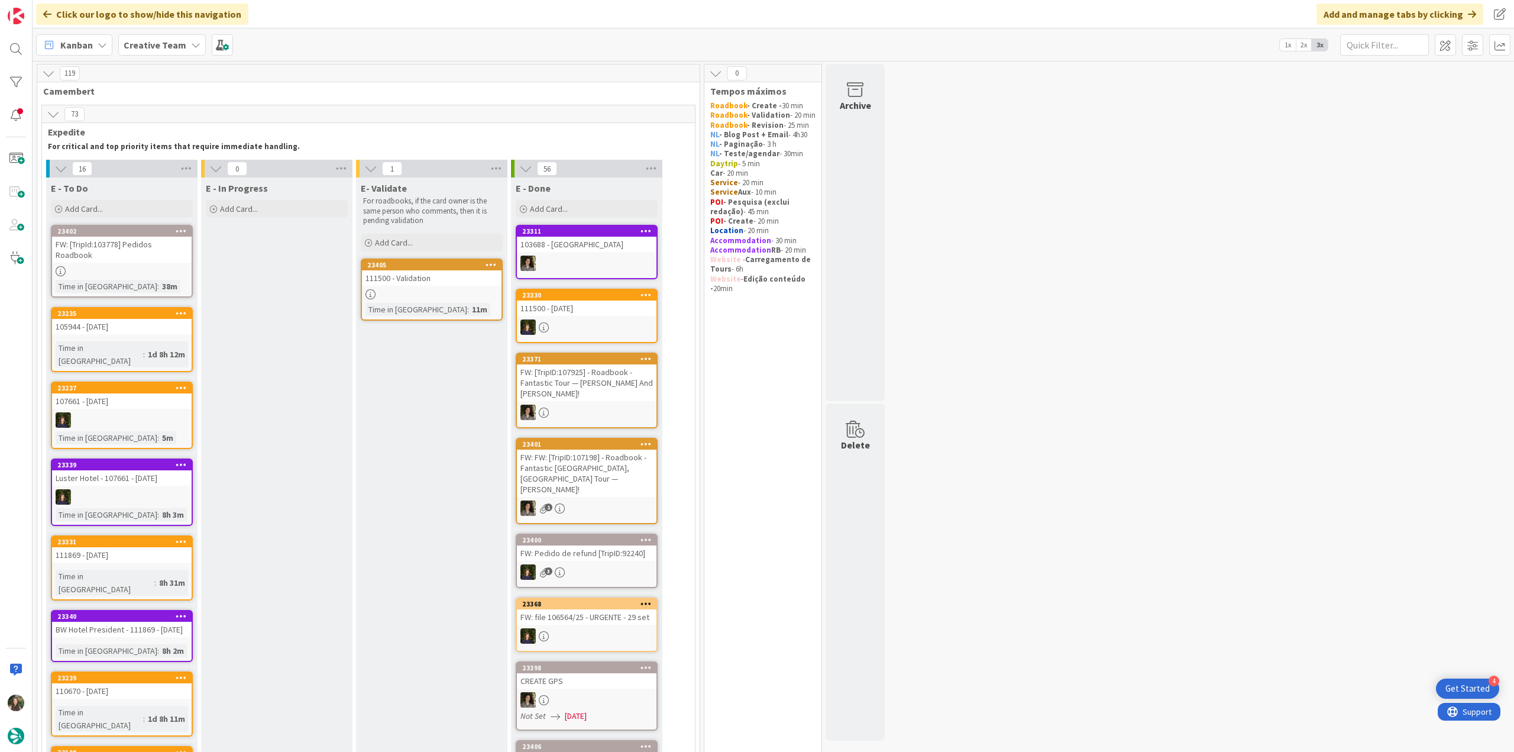
click at [432, 296] on div at bounding box center [432, 294] width 140 height 10
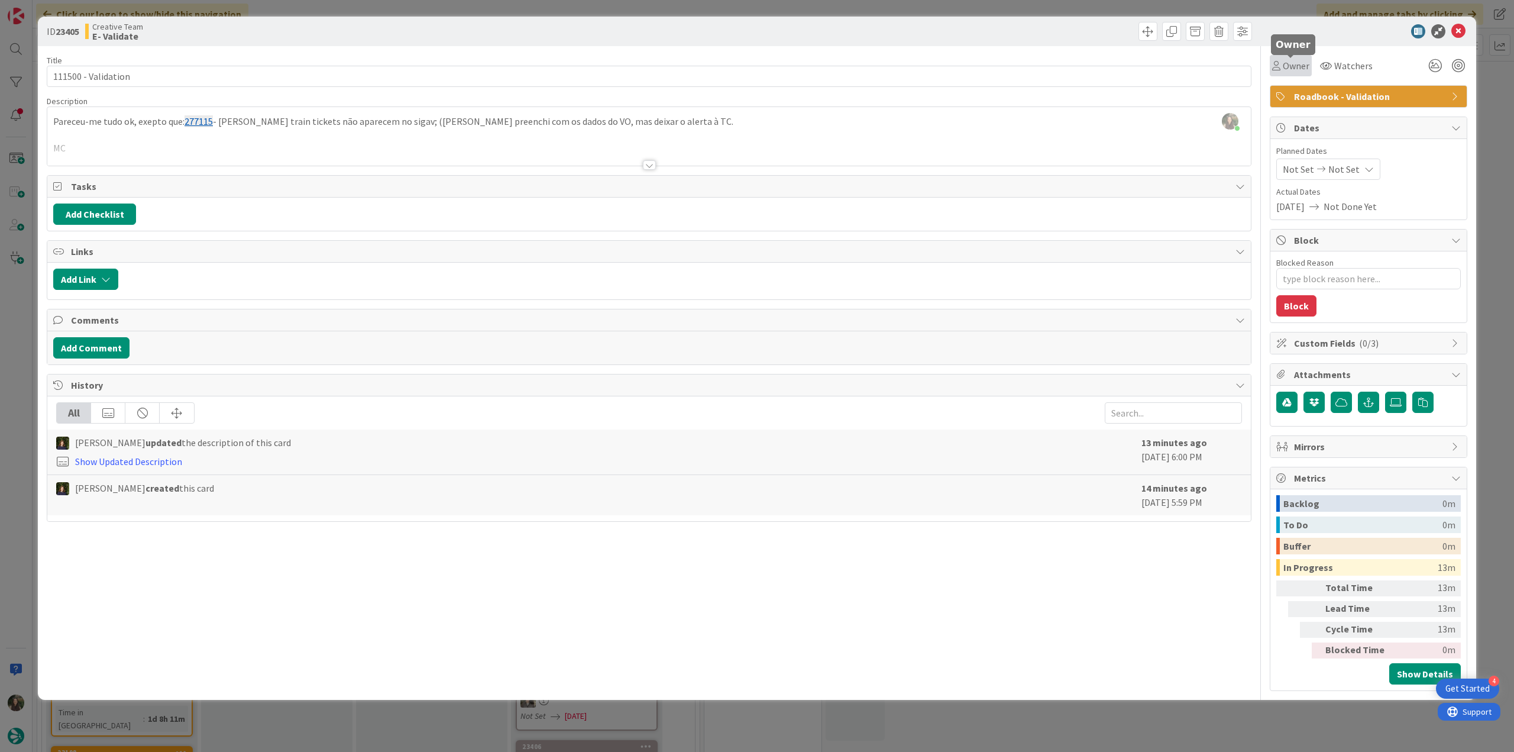
click at [1294, 66] on span "Owner" at bounding box center [1296, 66] width 27 height 14
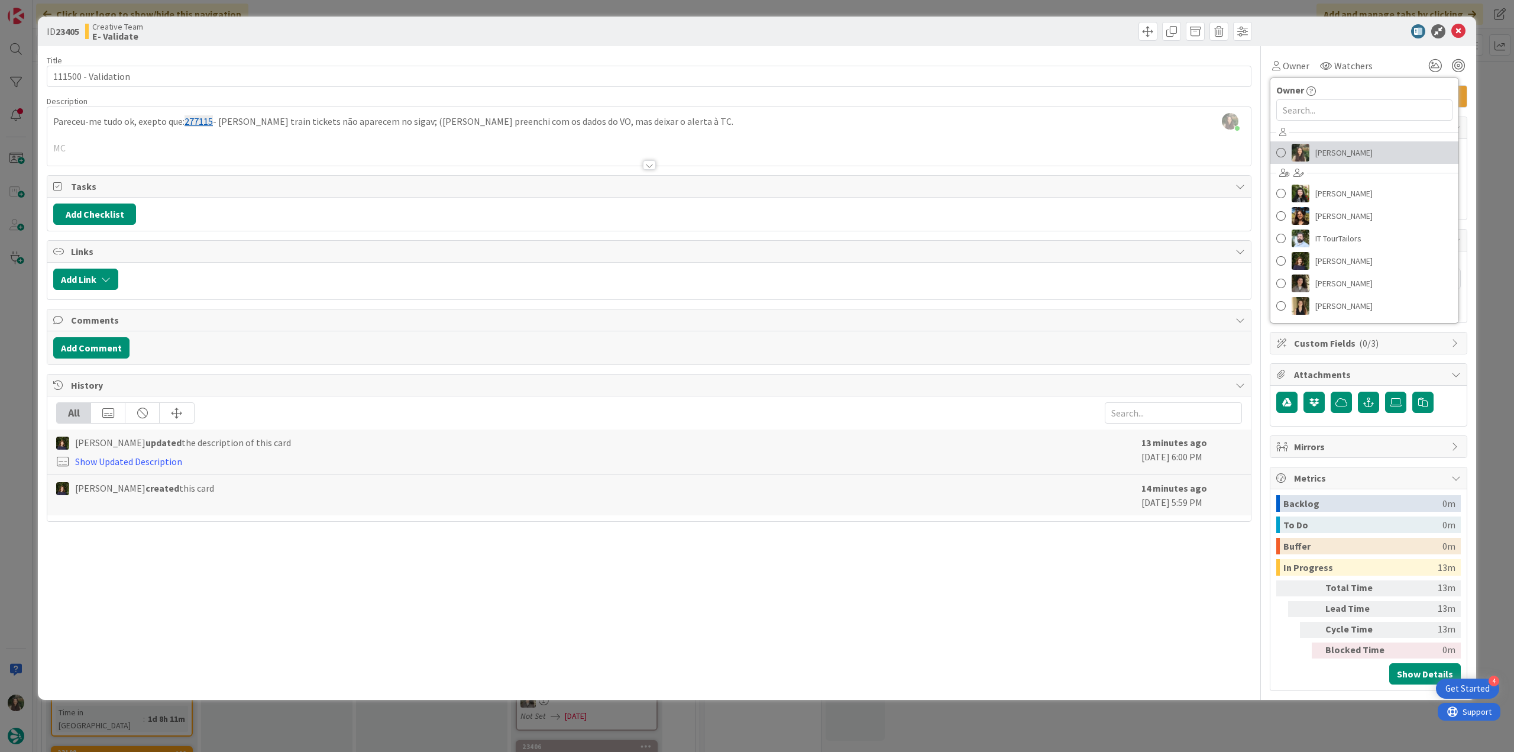
click at [1329, 153] on span "[PERSON_NAME]" at bounding box center [1343, 153] width 57 height 18
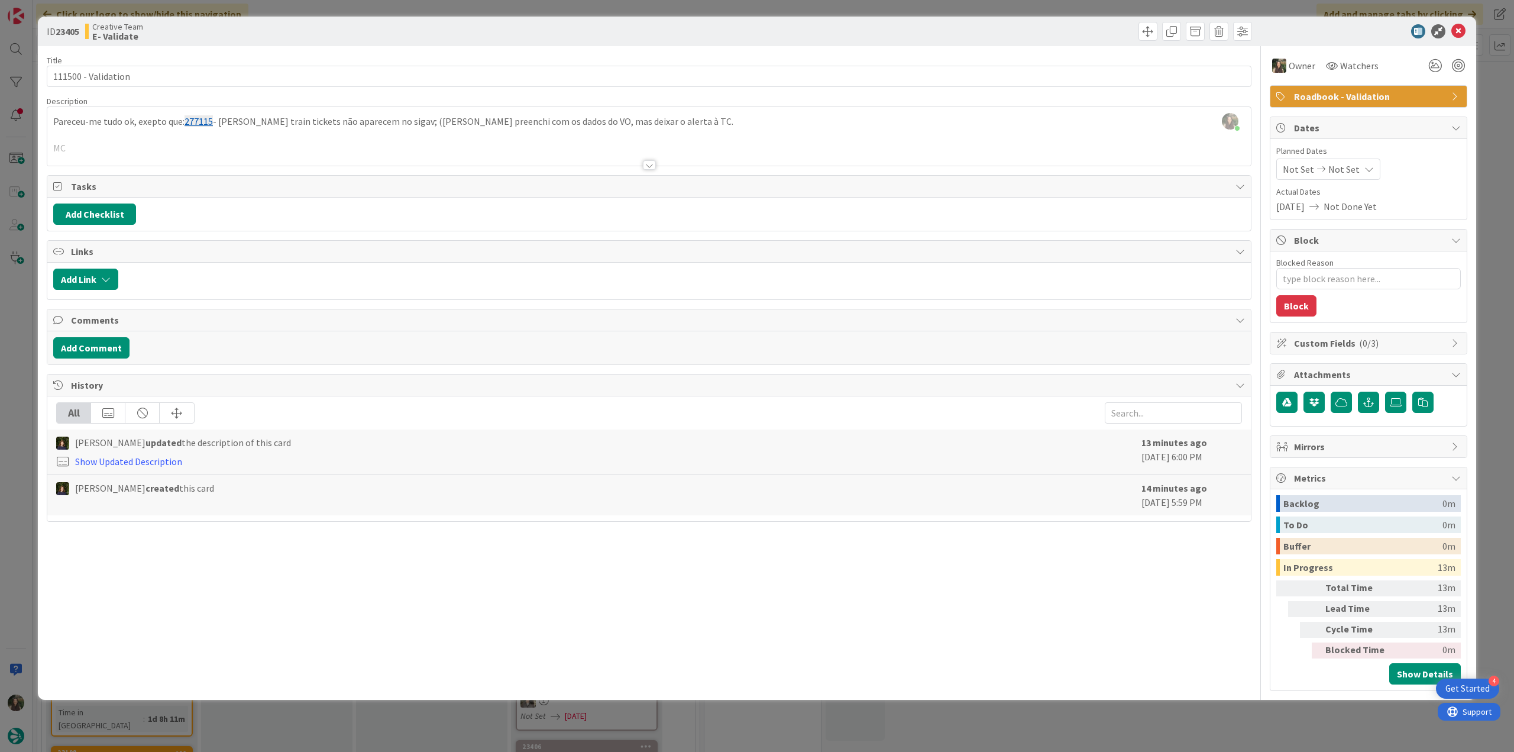
drag, startPoint x: 1485, startPoint y: 110, endPoint x: 1417, endPoint y: 154, distance: 81.7
click at [1486, 109] on div "ID 23405 Creative Team E- Validate Title 19 / 128 111500 - Validation Descripti…" at bounding box center [757, 376] width 1514 height 752
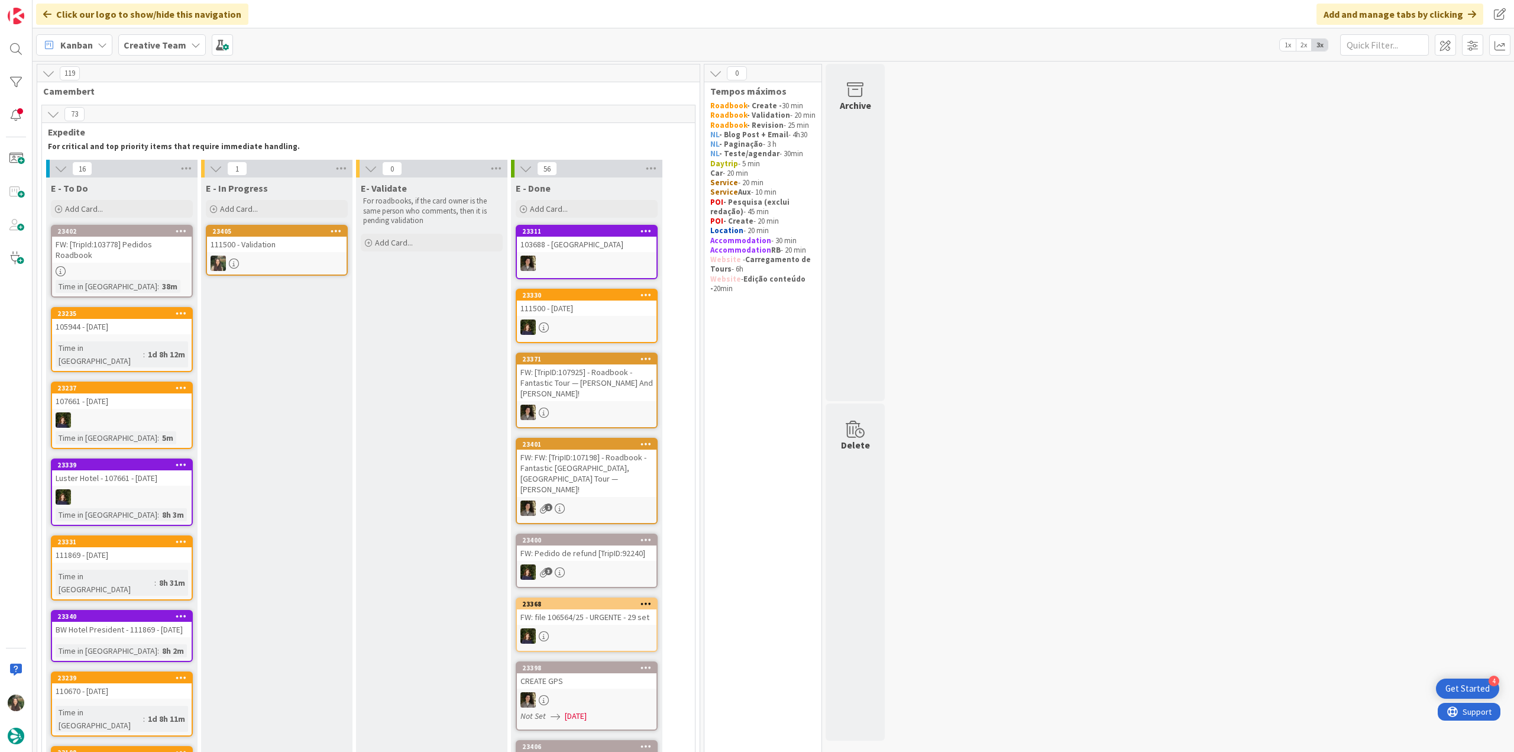
click at [288, 254] on link "23405 111500 - Validation" at bounding box center [277, 250] width 142 height 51
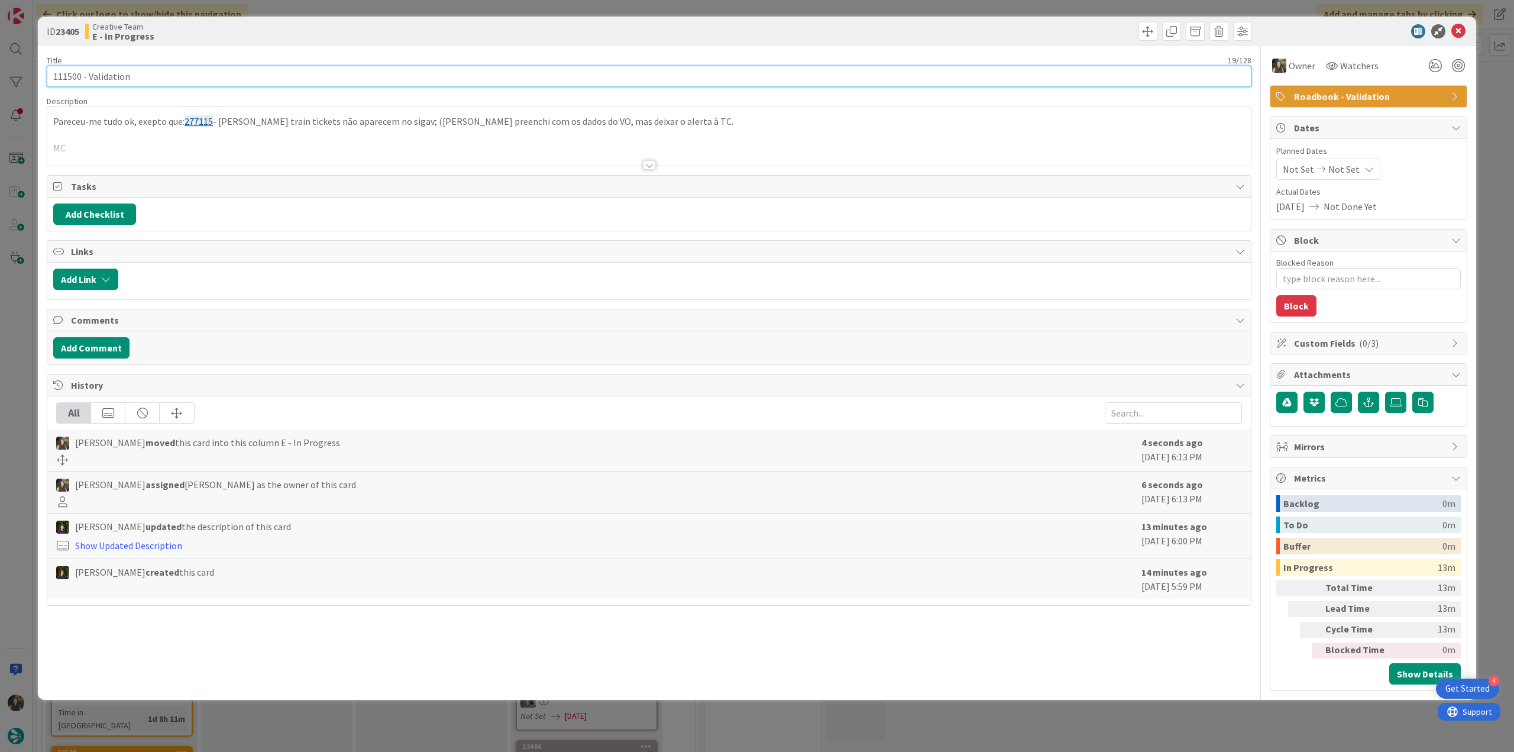
click at [70, 77] on input "111500 - Validation" at bounding box center [649, 76] width 1204 height 21
click at [18, 300] on div "ID 23405 Creative Team E - In Progress Title 19 / 128 111500 - Validation Descr…" at bounding box center [757, 376] width 1514 height 752
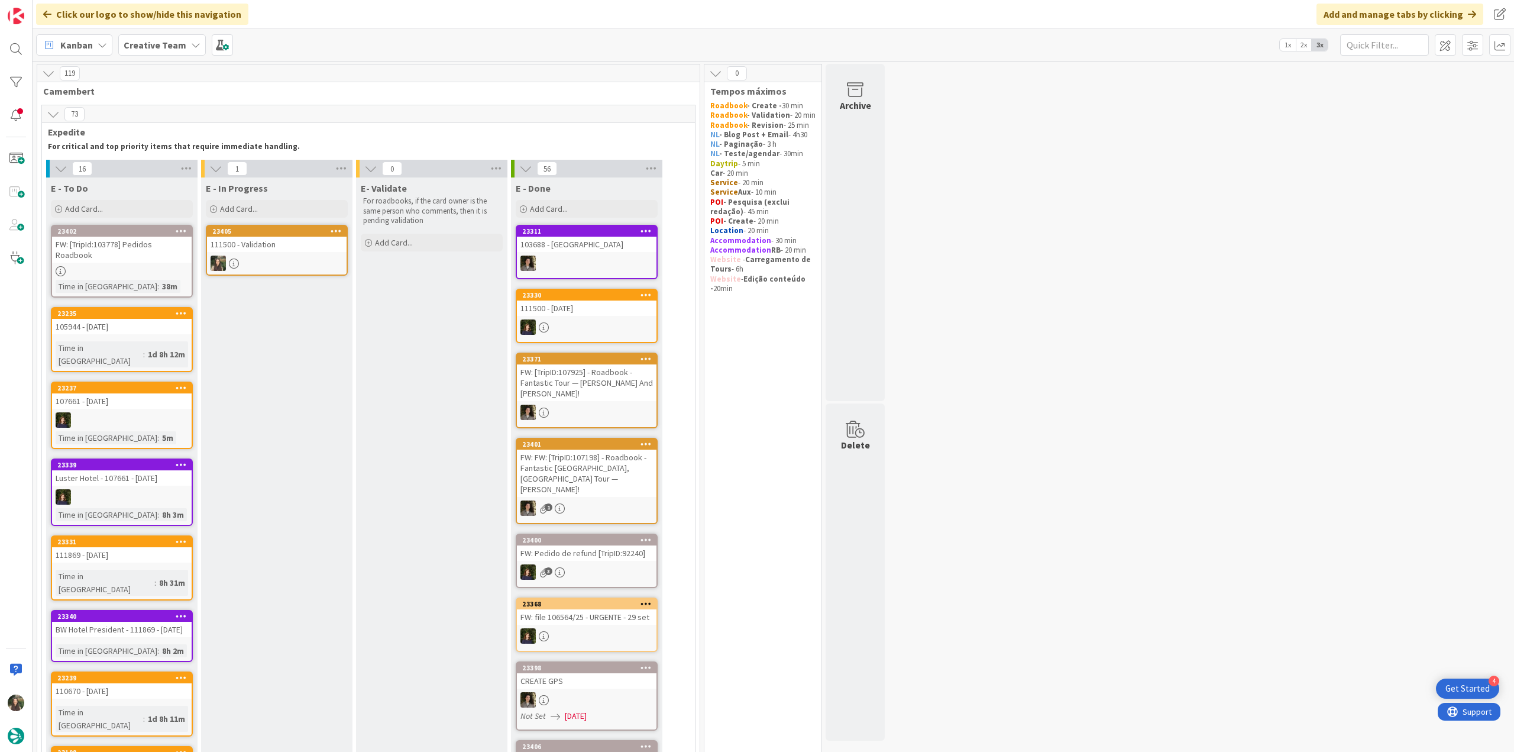
click at [284, 264] on div at bounding box center [277, 262] width 140 height 15
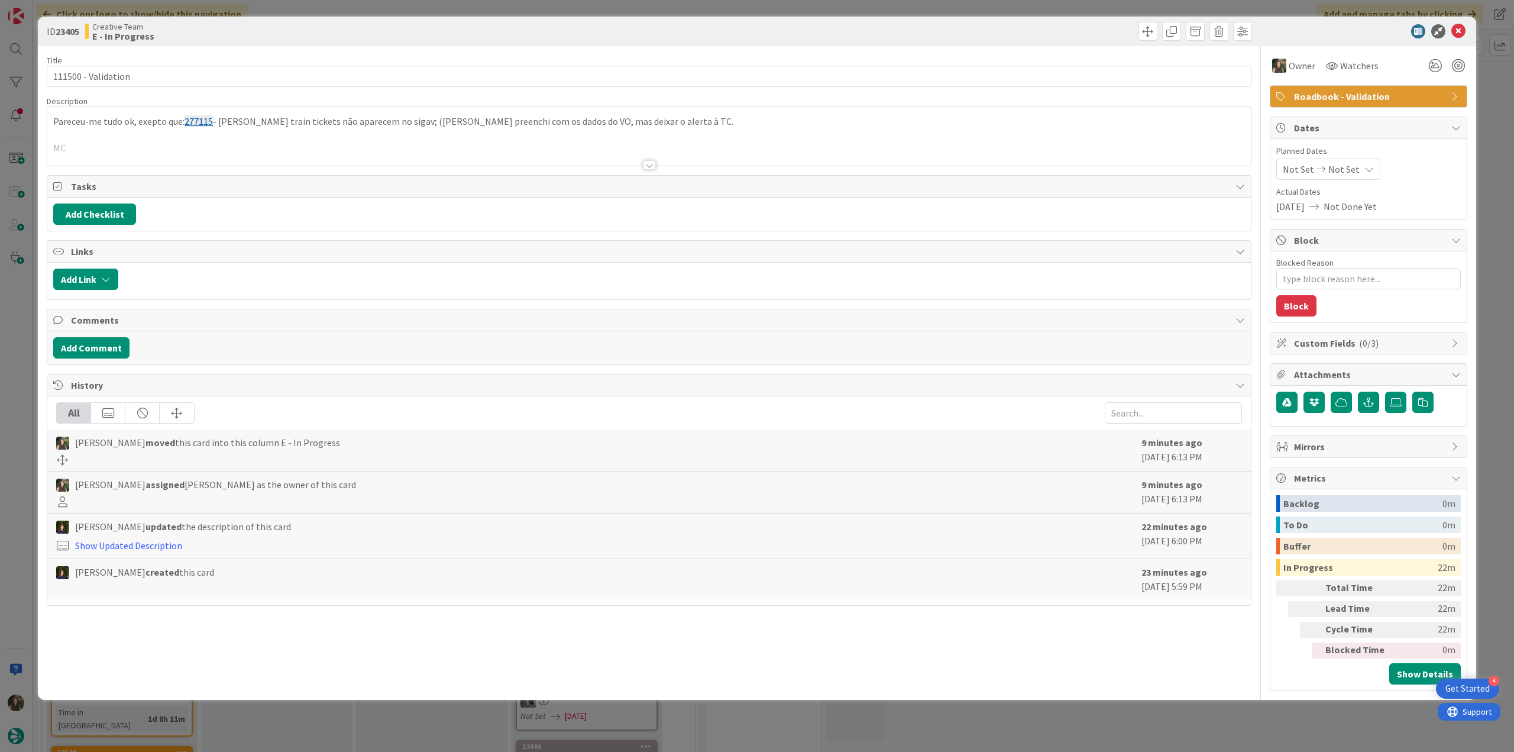
click at [190, 145] on div at bounding box center [648, 150] width 1203 height 30
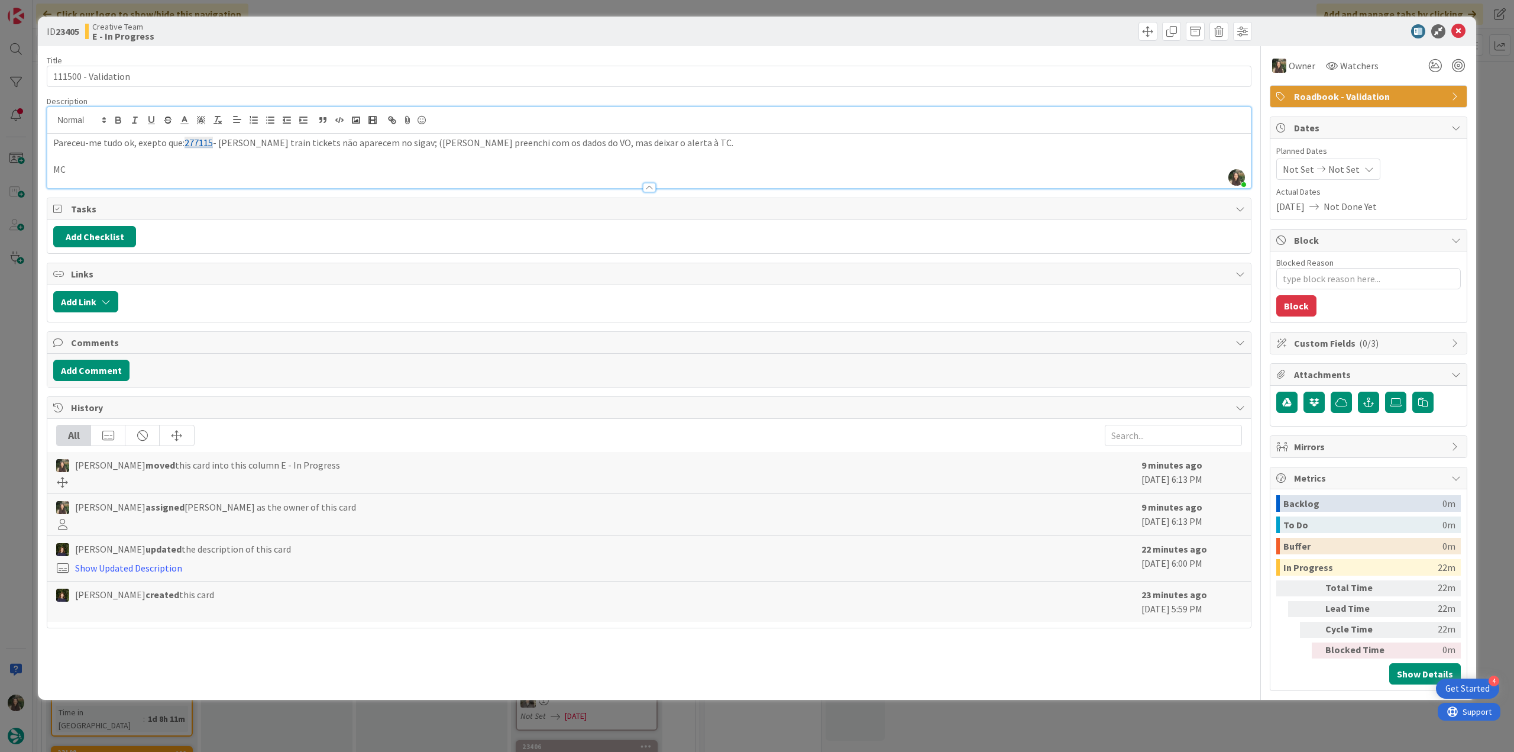
click at [9, 319] on div "ID 23405 Creative Team E - In Progress Title 19 / 128 111500 - Validation Descr…" at bounding box center [757, 376] width 1514 height 752
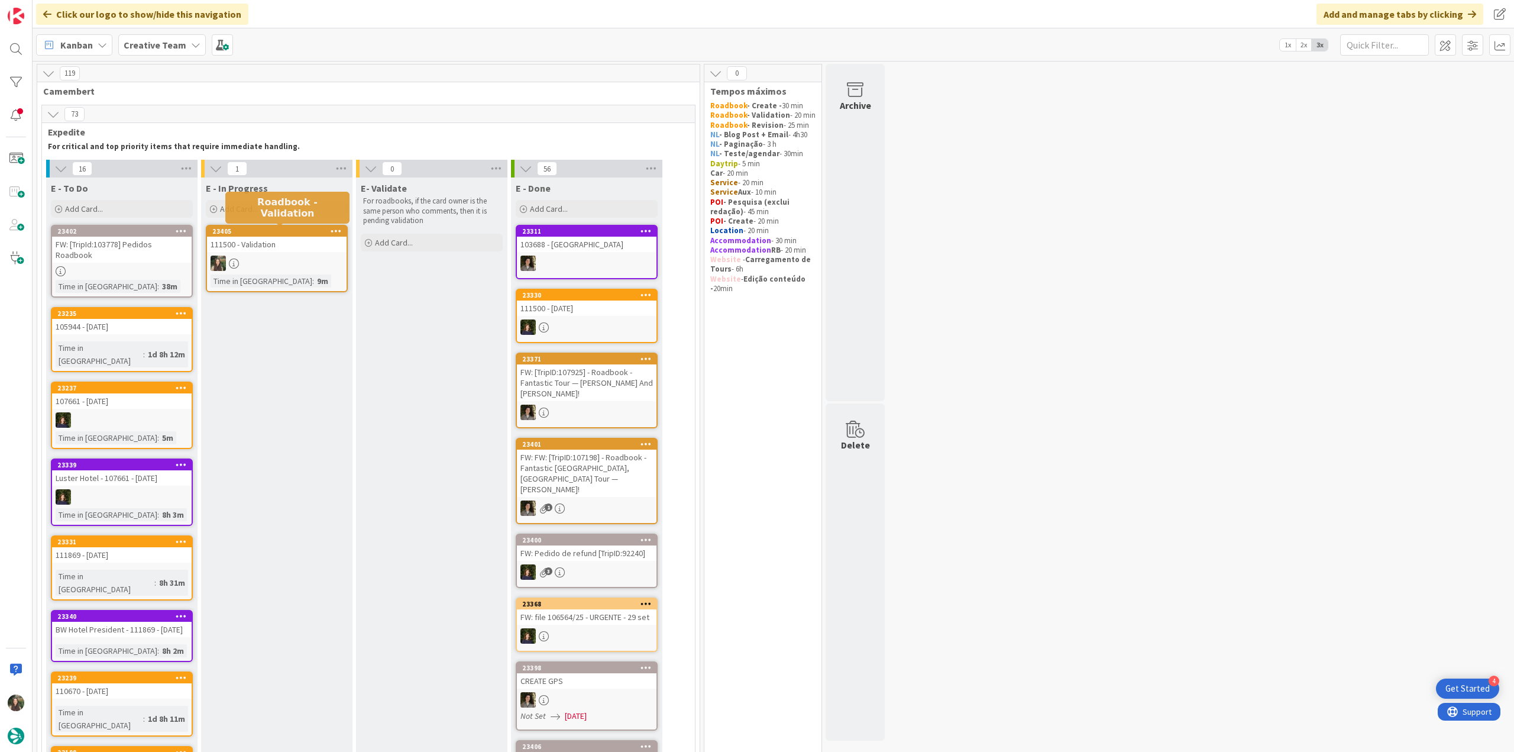
click at [250, 264] on div at bounding box center [277, 262] width 140 height 15
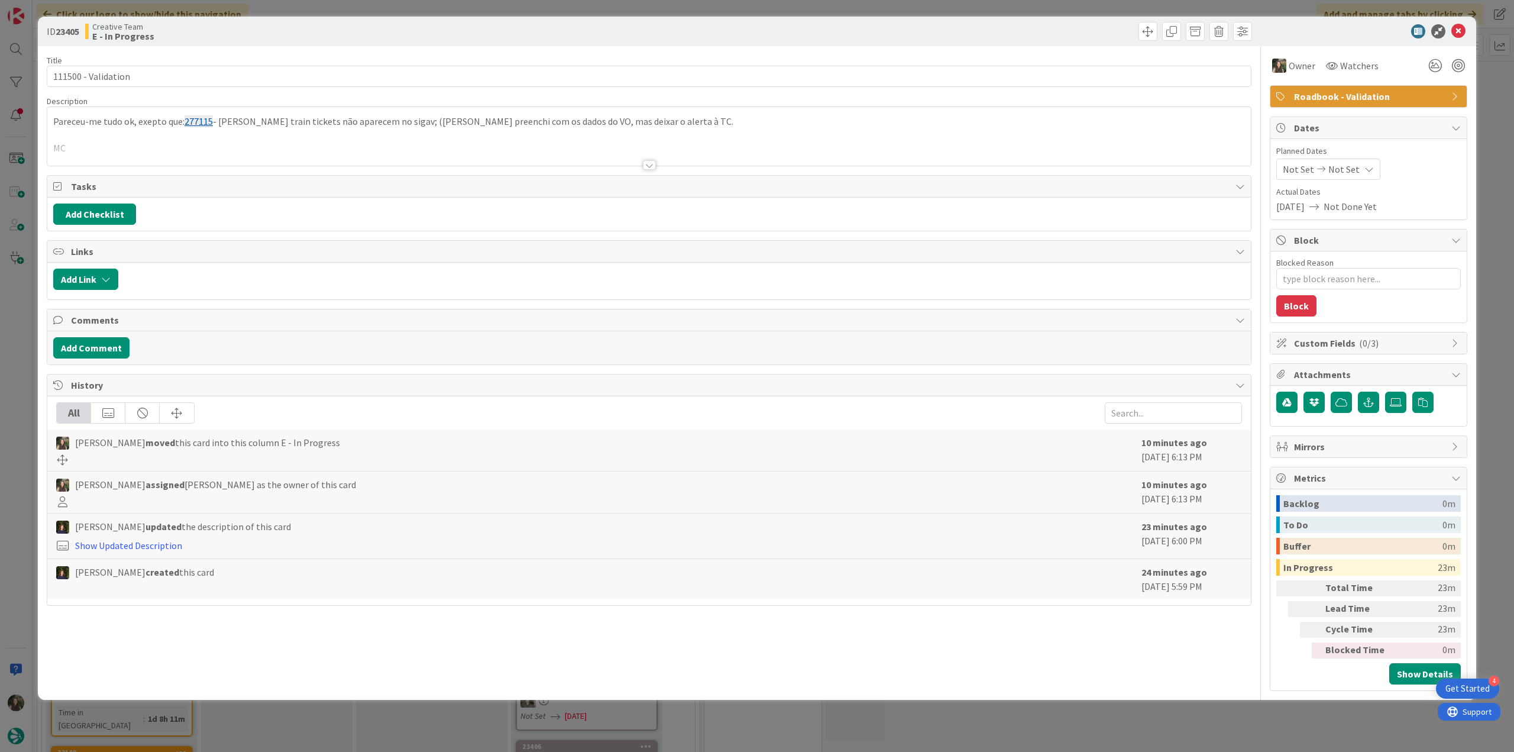
click at [24, 312] on div "ID 23405 Creative Team E - In Progress Title 19 / 128 111500 - Validation Descr…" at bounding box center [757, 376] width 1514 height 752
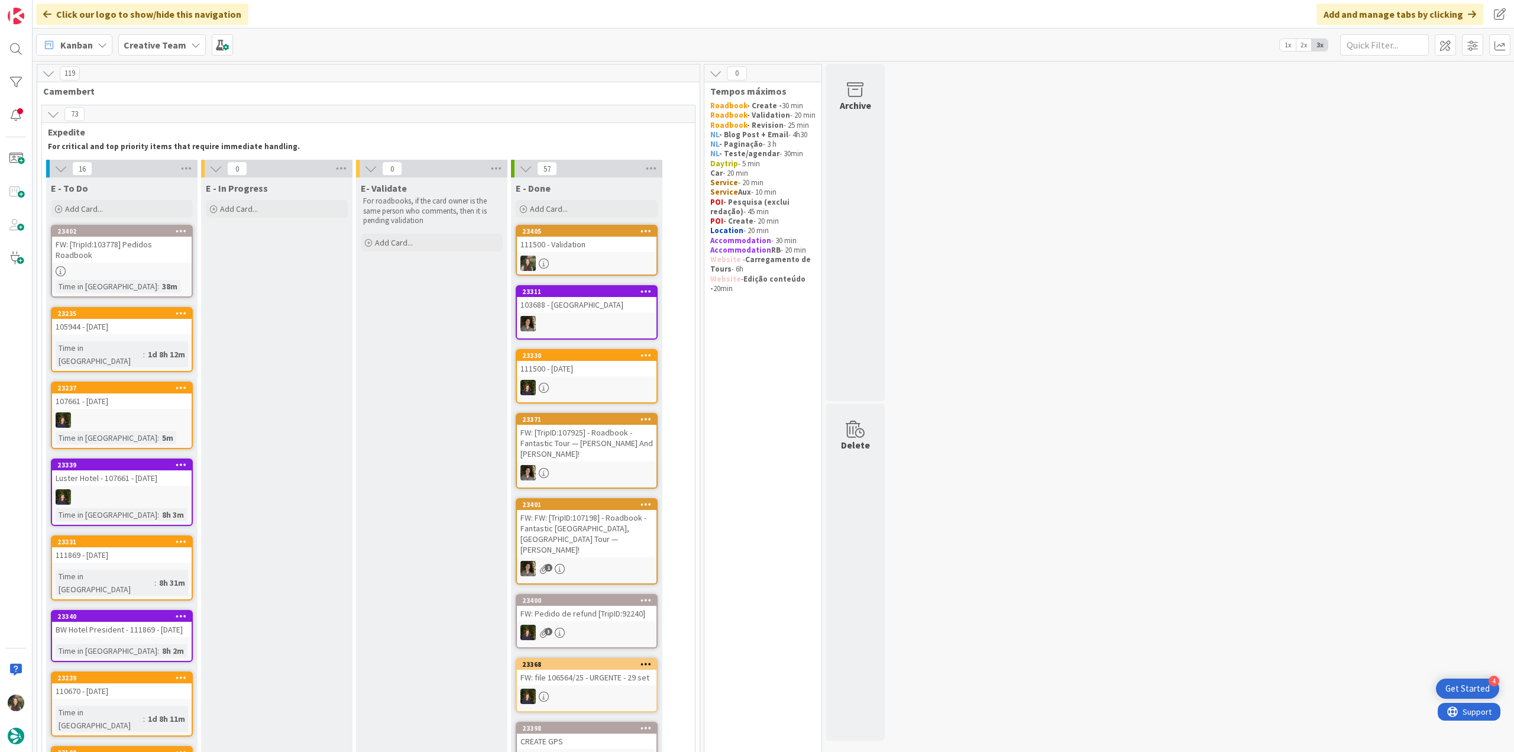
click at [591, 251] on div "111500 - Validation" at bounding box center [587, 244] width 140 height 15
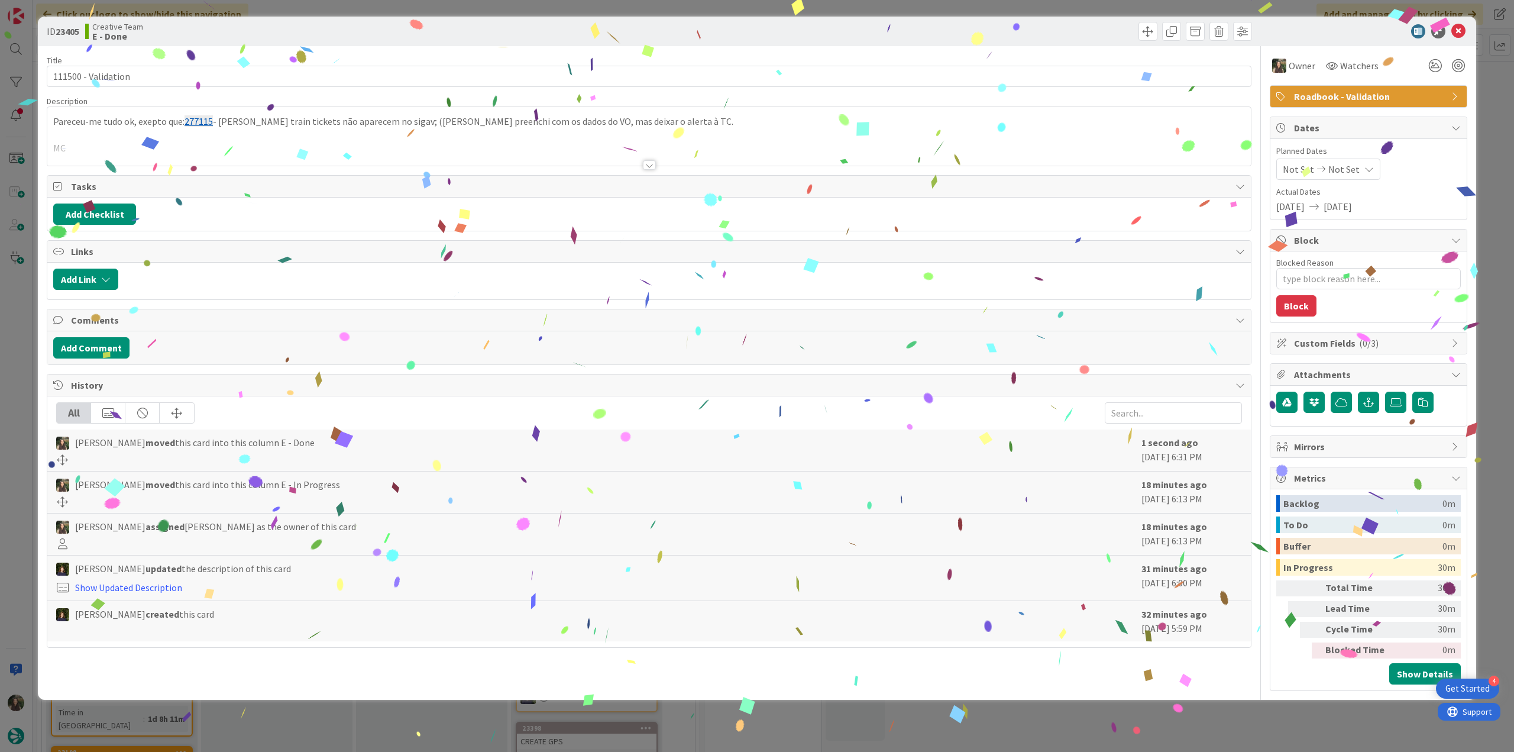
type textarea "x"
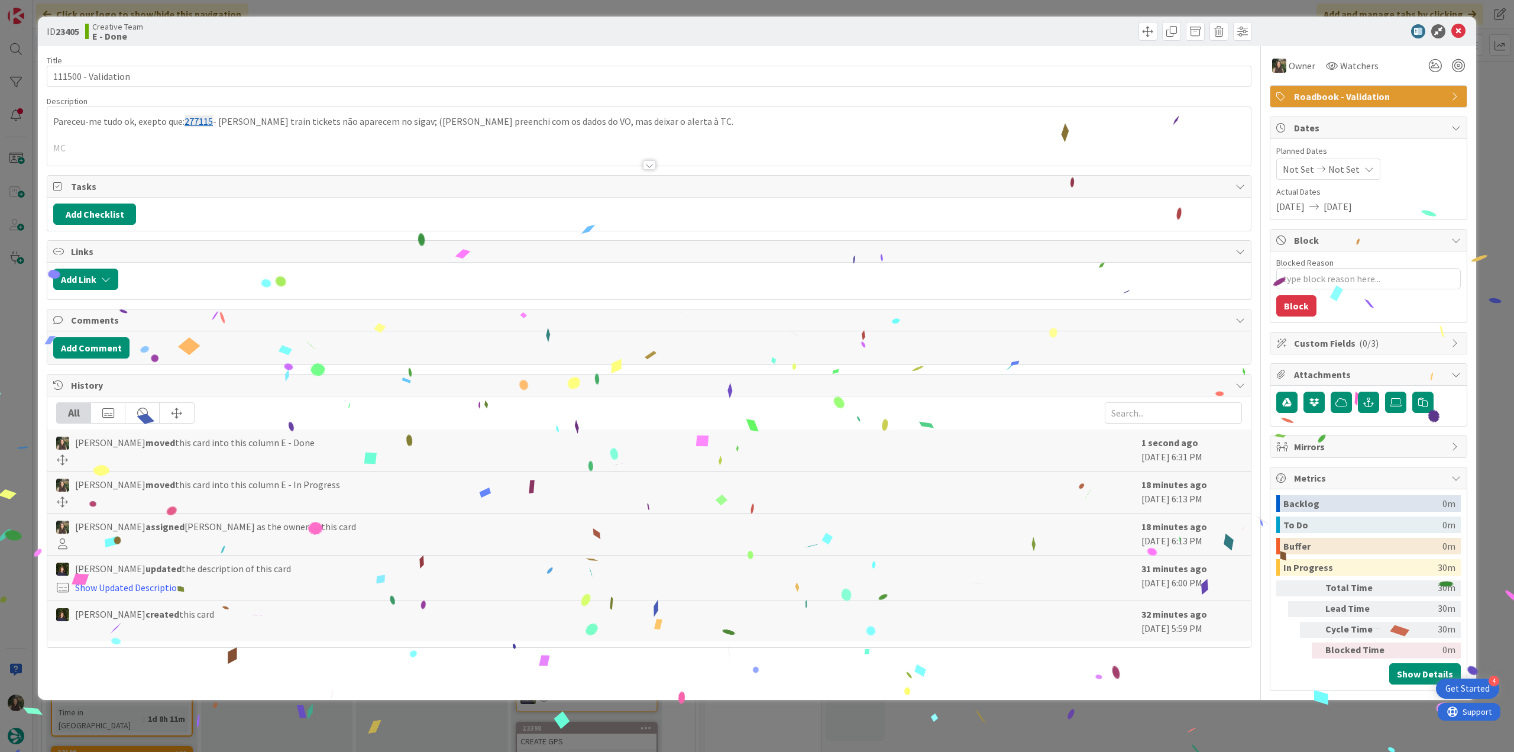
click at [1190, 718] on div "ID 23405 Creative Team E - Done Title 19 / 128 111500 - Validation Description …" at bounding box center [757, 376] width 1514 height 752
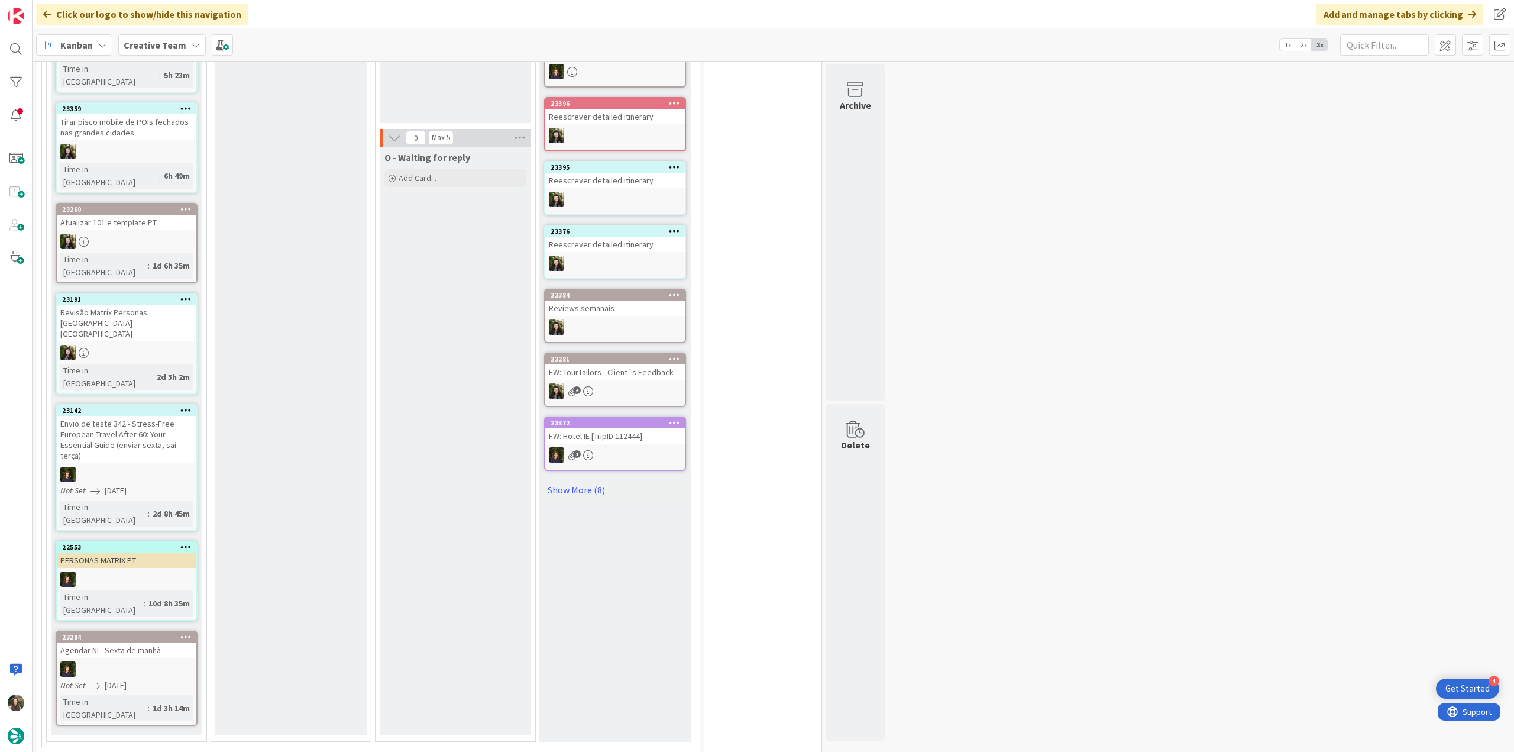
scroll to position [2010, 0]
